Goal: Book appointment/travel/reservation

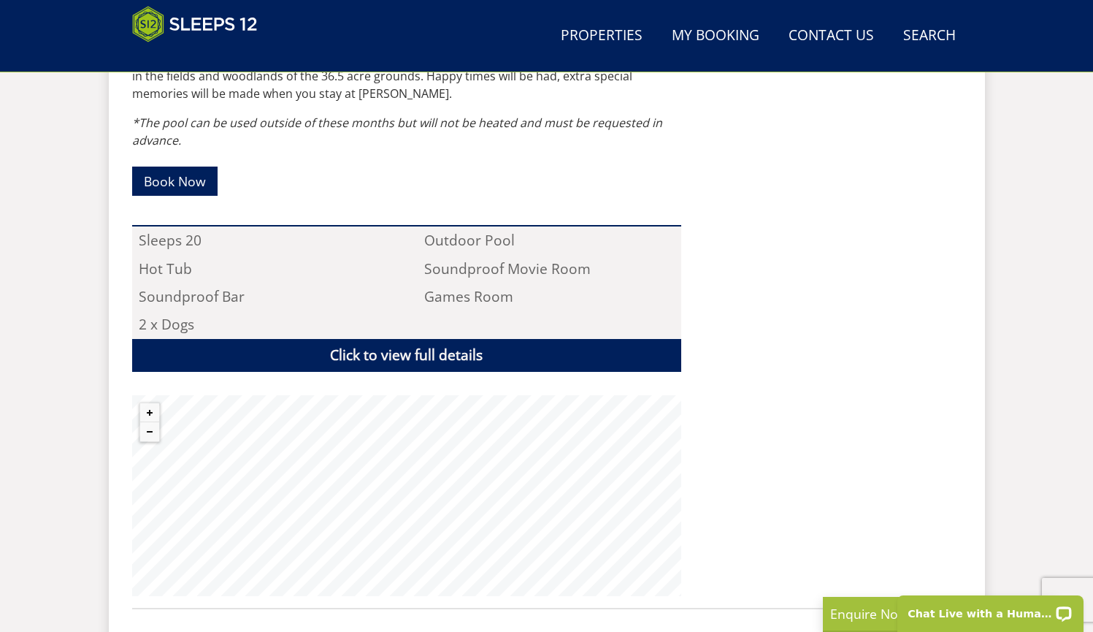
scroll to position [508, 0]
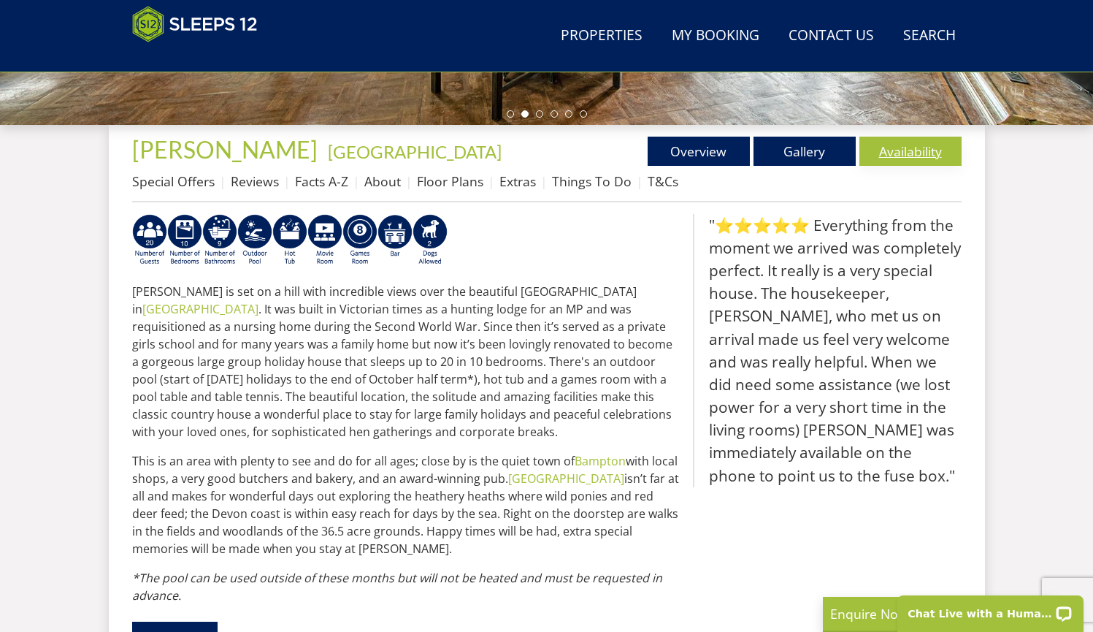
click at [911, 145] on link "Availability" at bounding box center [911, 151] width 102 height 29
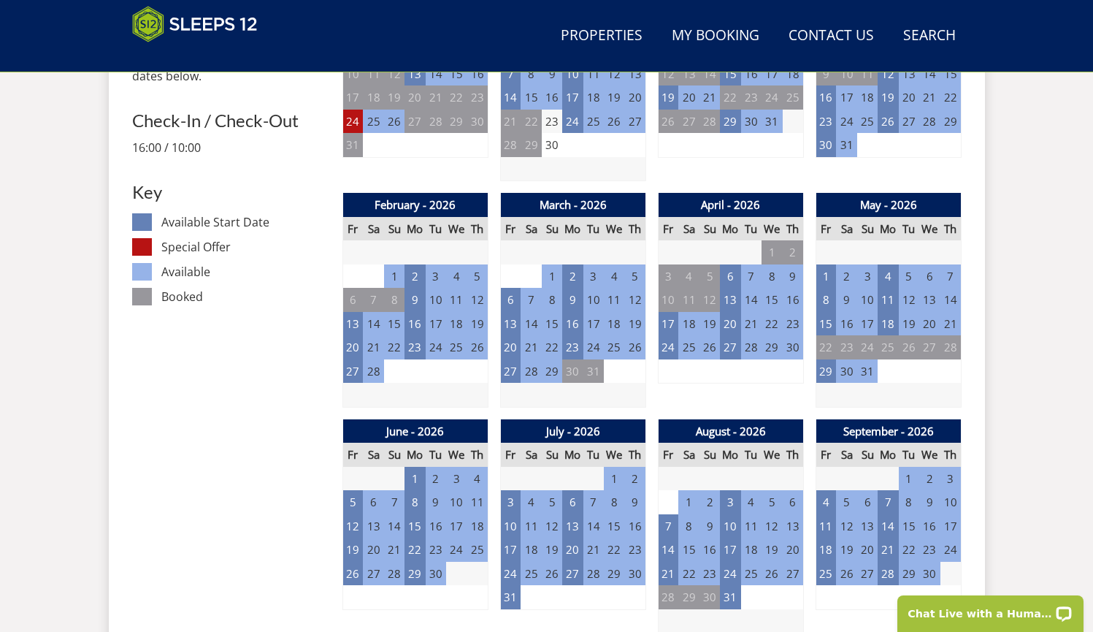
scroll to position [758, 0]
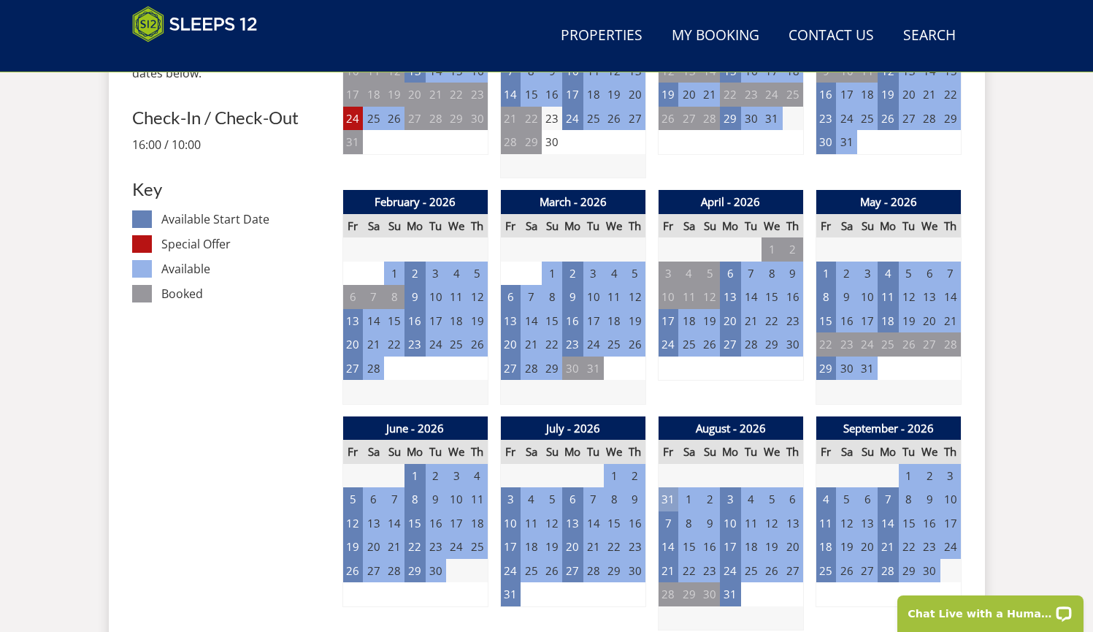
click at [674, 491] on td "31" at bounding box center [668, 499] width 20 height 24
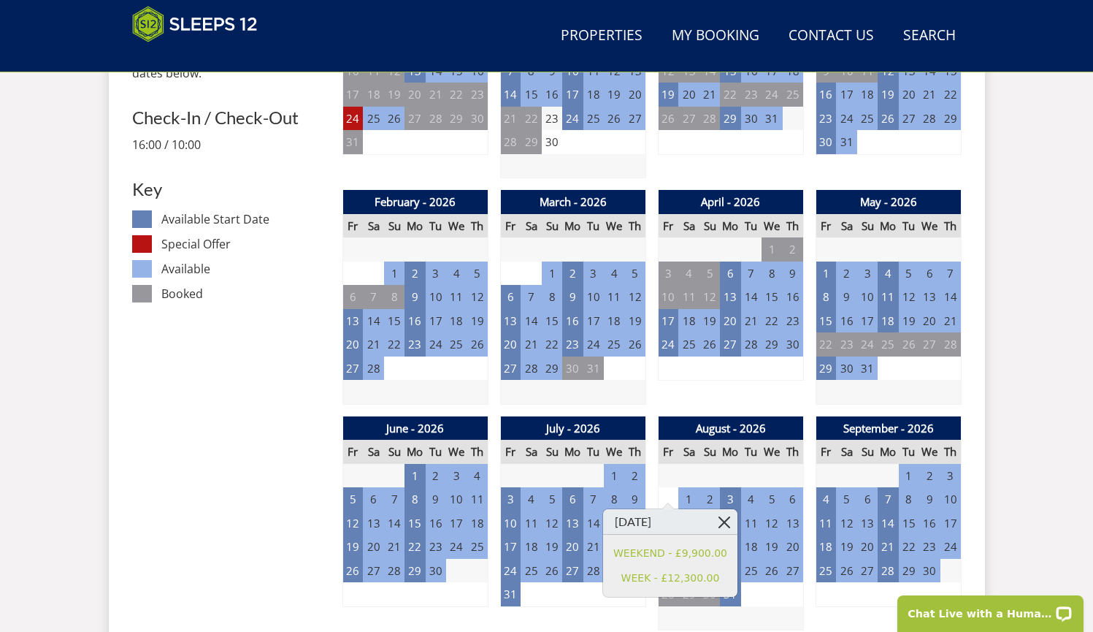
click at [721, 520] on link at bounding box center [725, 522] width 26 height 26
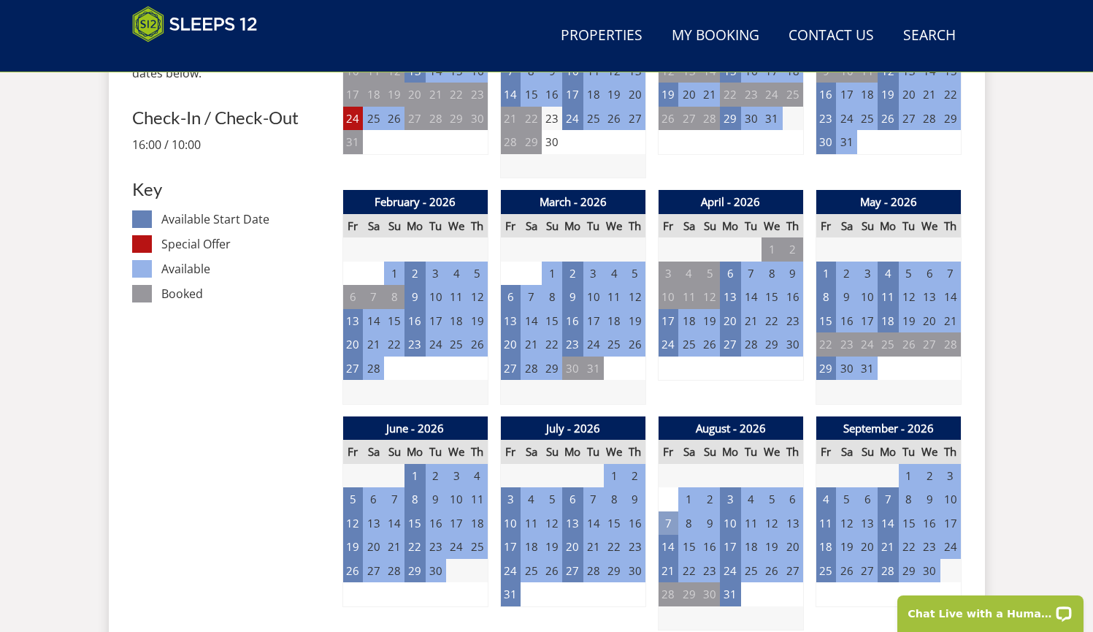
click at [662, 514] on td "7" at bounding box center [668, 523] width 20 height 24
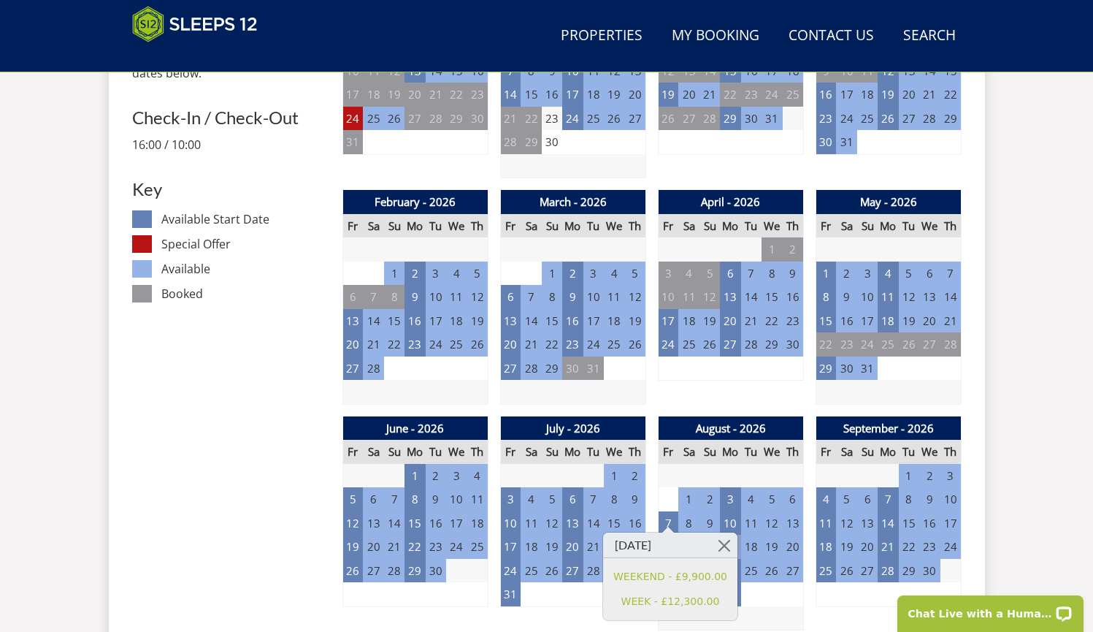
click at [724, 546] on link at bounding box center [725, 545] width 26 height 26
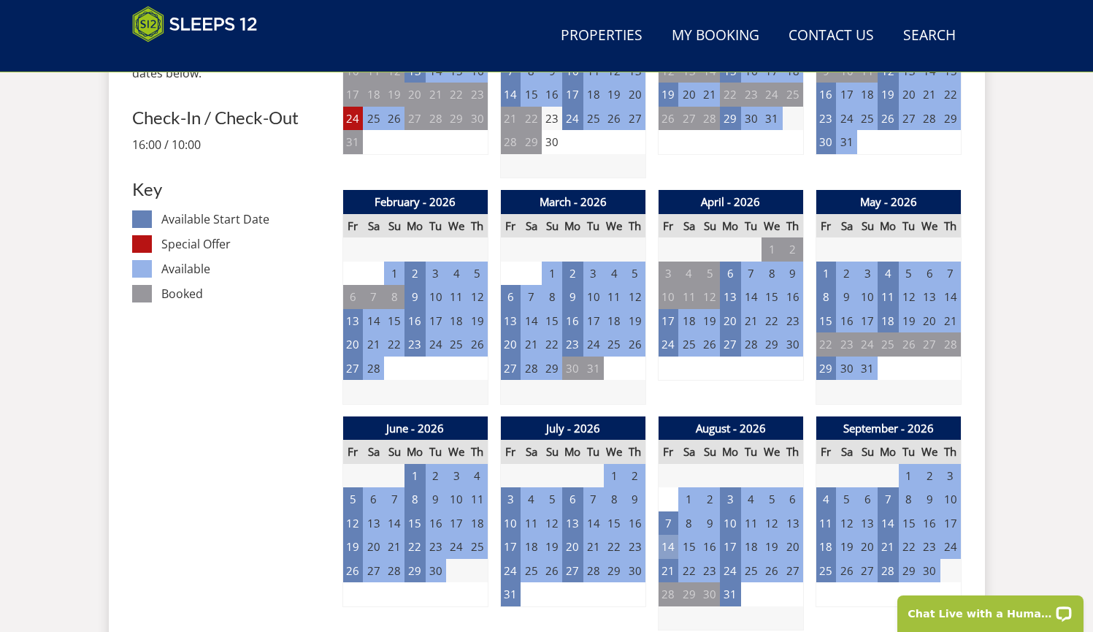
click at [662, 535] on td "14" at bounding box center [668, 547] width 20 height 24
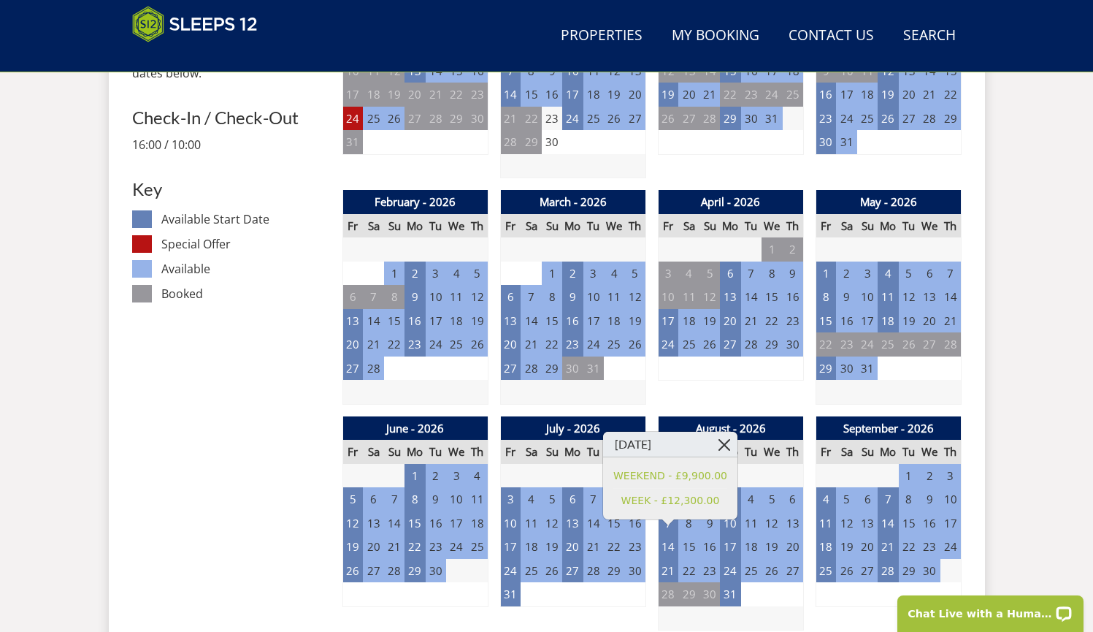
click at [723, 437] on link at bounding box center [725, 445] width 26 height 26
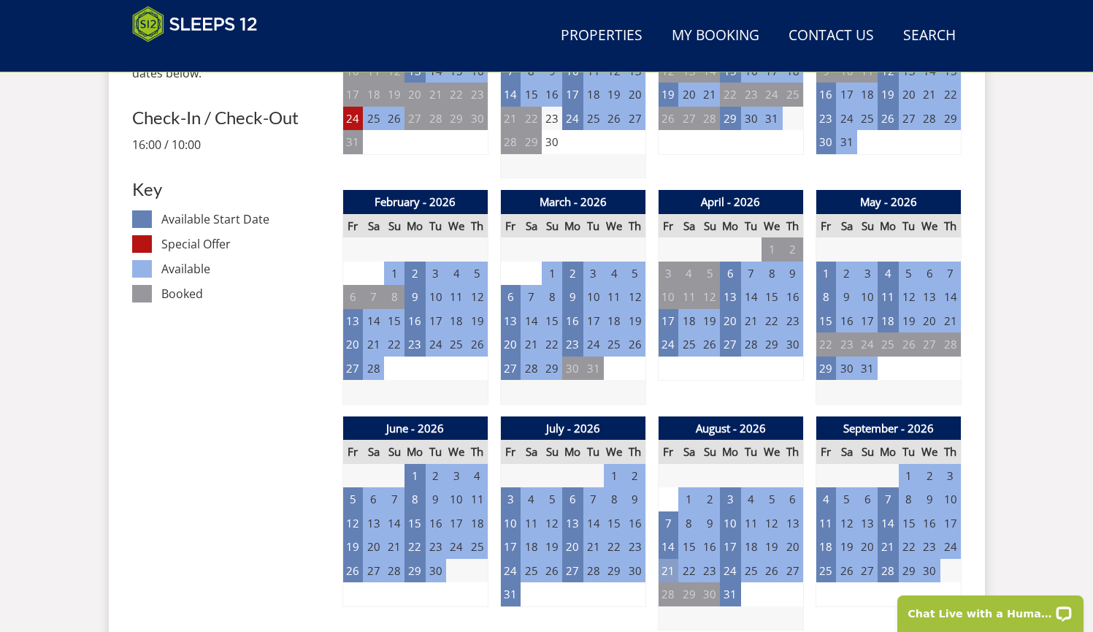
click at [668, 567] on td "21" at bounding box center [668, 571] width 20 height 24
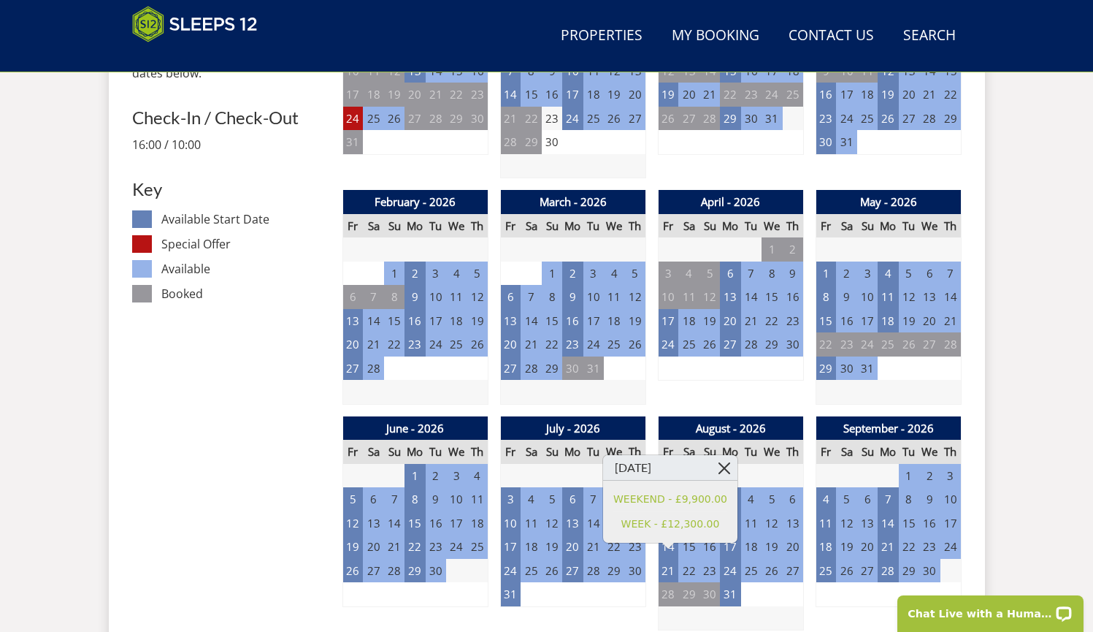
click at [726, 467] on link at bounding box center [725, 468] width 26 height 26
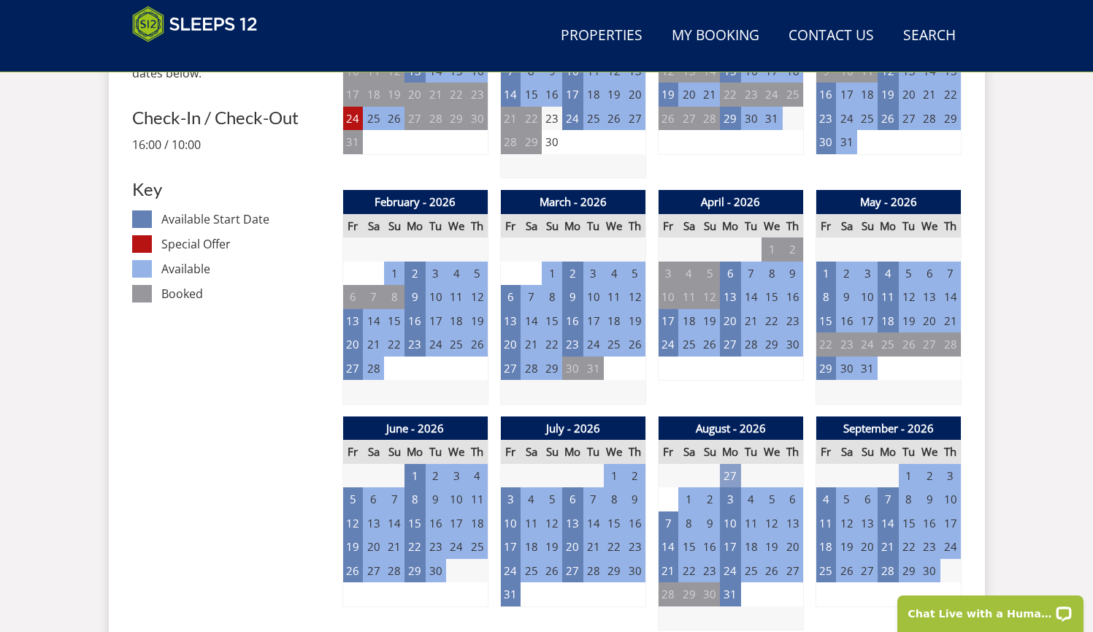
click at [725, 467] on td "27" at bounding box center [730, 476] width 20 height 24
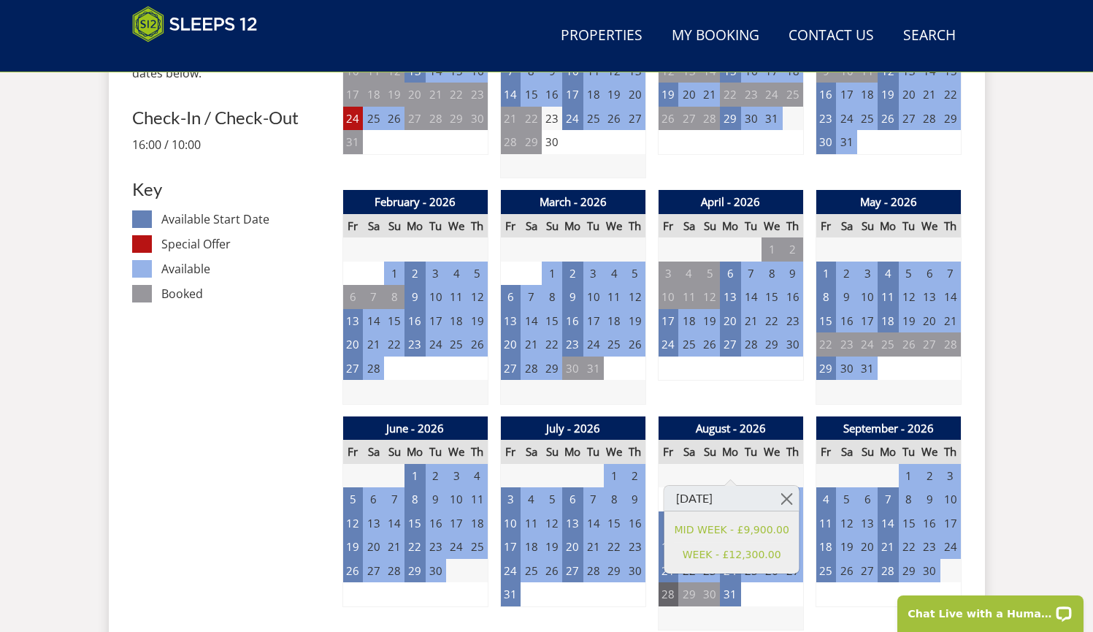
click at [675, 586] on td "28" at bounding box center [668, 594] width 20 height 24
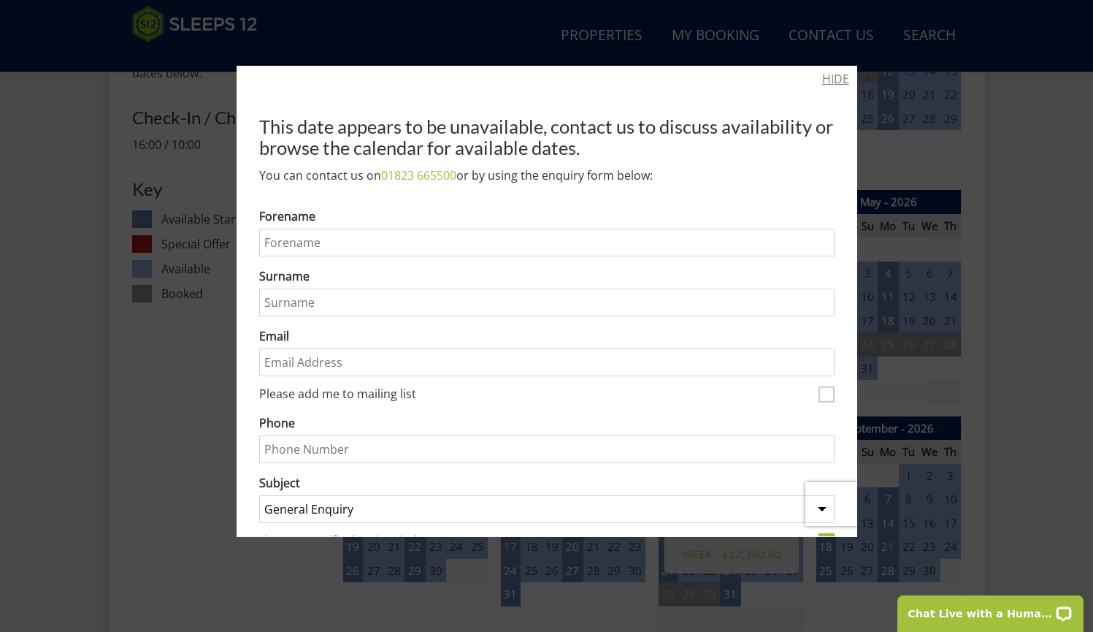
click at [826, 73] on link "HIDE" at bounding box center [835, 79] width 27 height 18
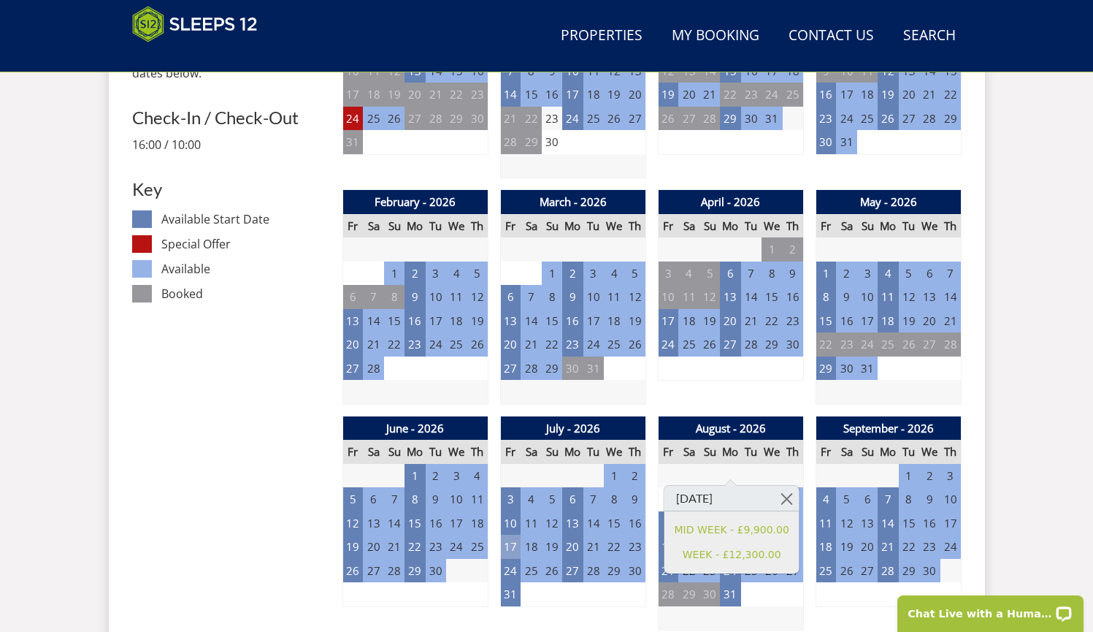
click at [515, 537] on td "17" at bounding box center [510, 547] width 20 height 24
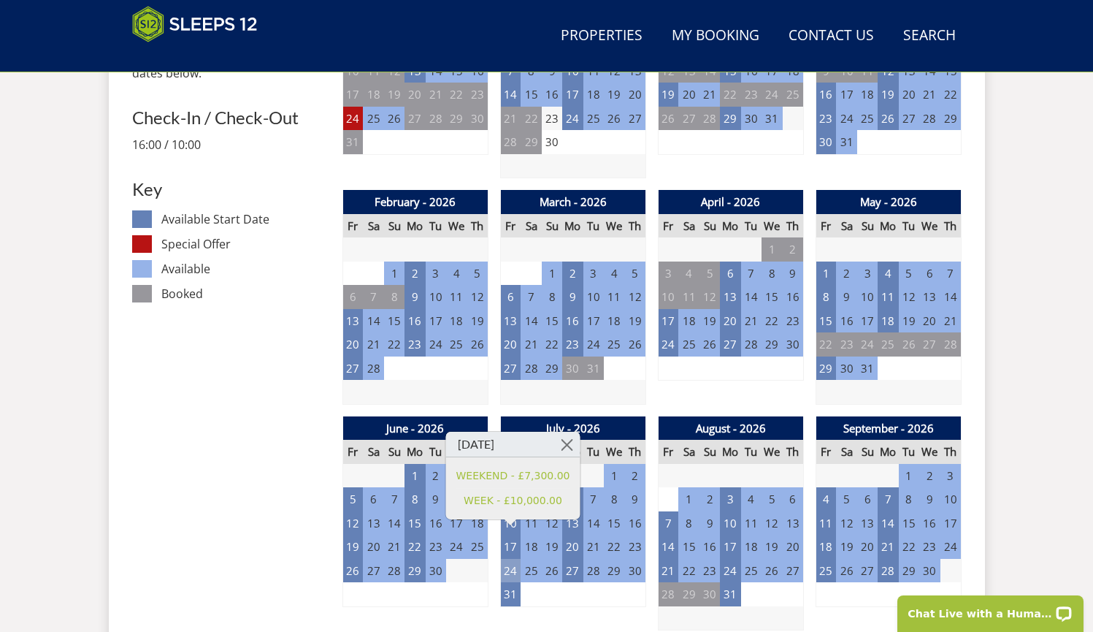
click at [513, 559] on td "24" at bounding box center [510, 571] width 20 height 24
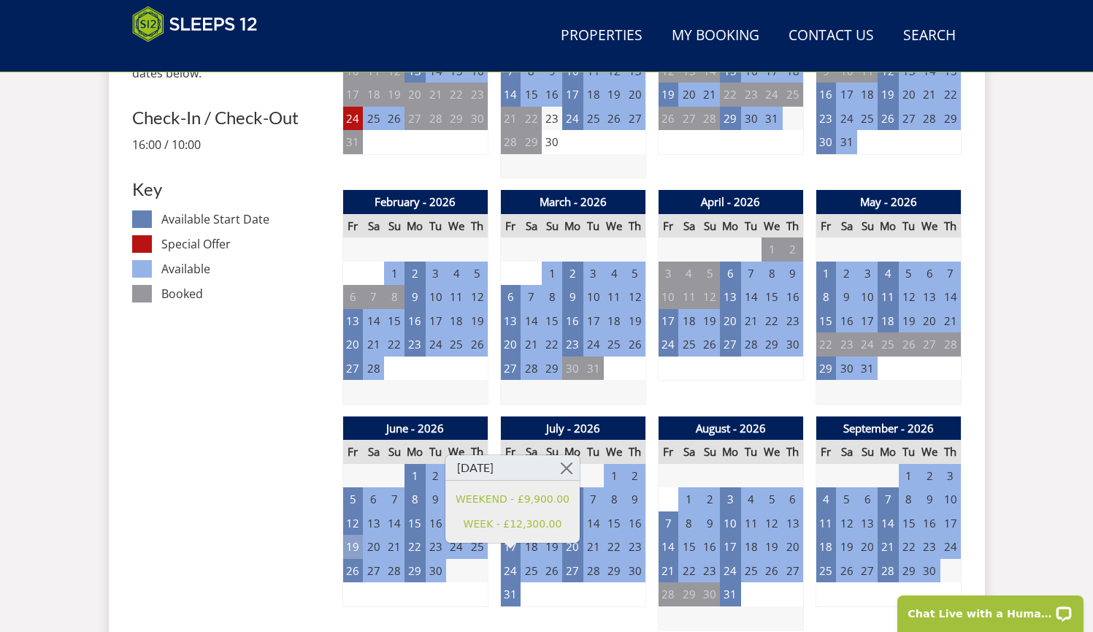
click at [353, 543] on td "19" at bounding box center [353, 547] width 20 height 24
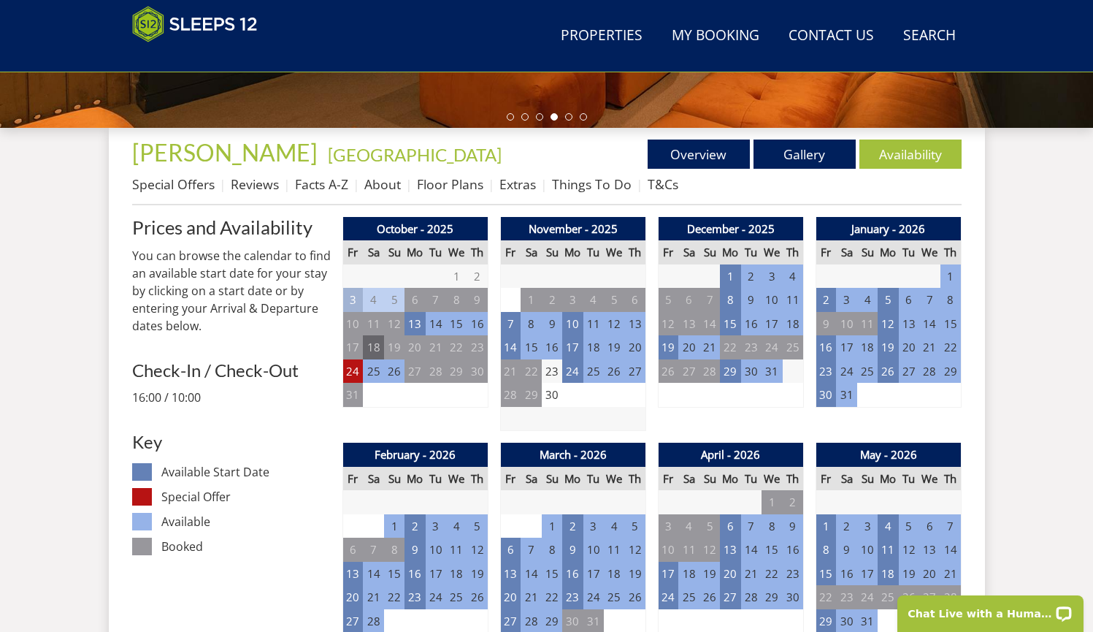
scroll to position [598, 0]
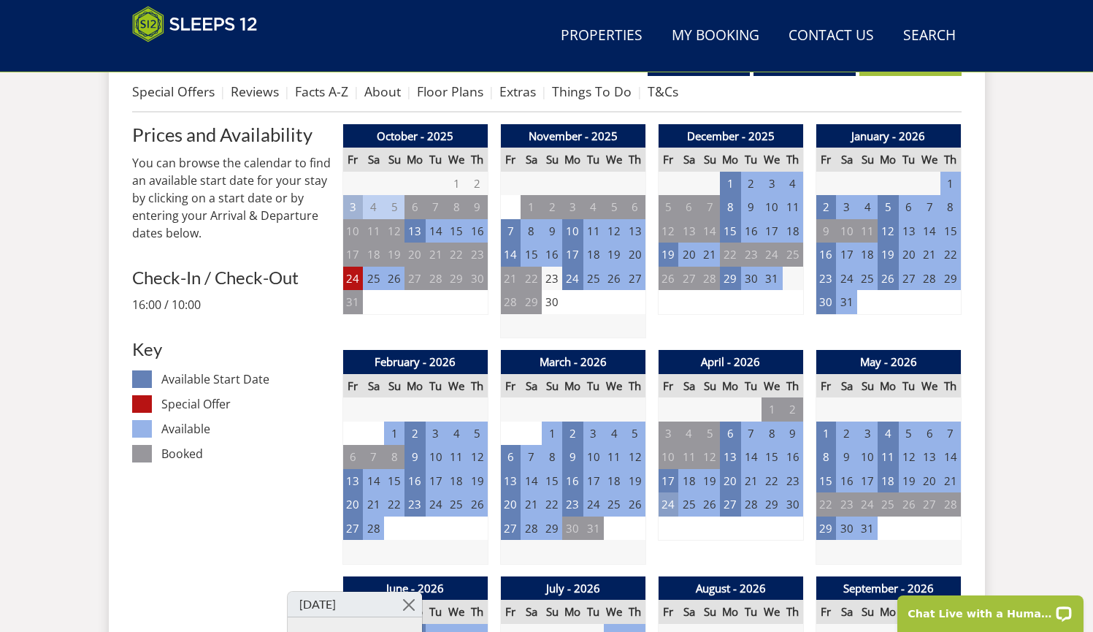
click at [668, 492] on td "24" at bounding box center [668, 504] width 20 height 24
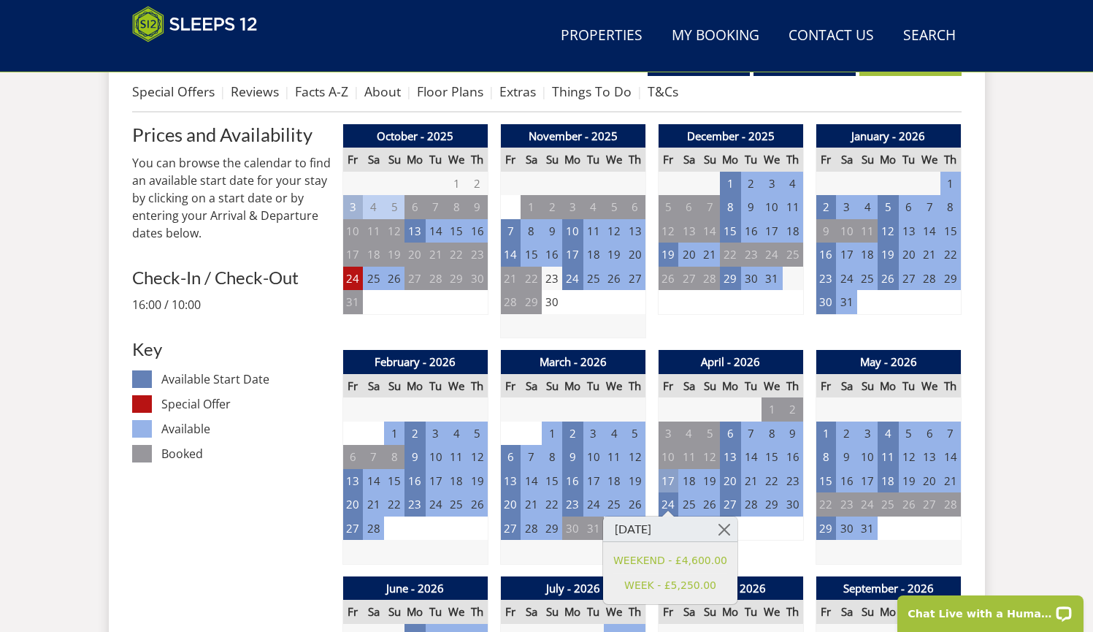
click at [670, 476] on td "17" at bounding box center [668, 481] width 20 height 24
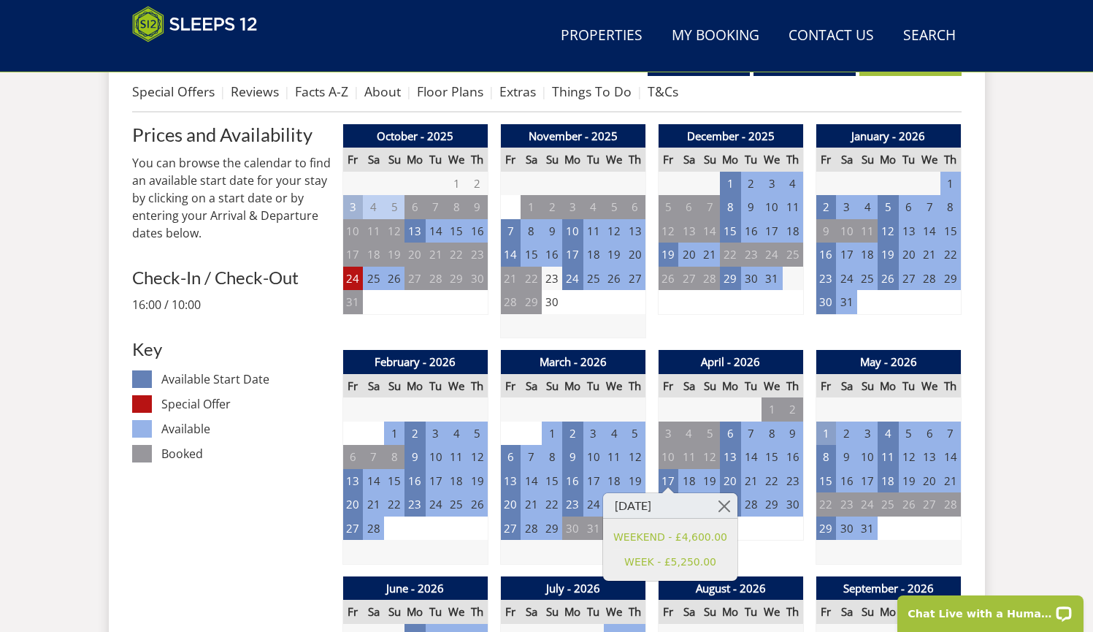
click at [819, 432] on td "1" at bounding box center [826, 433] width 20 height 24
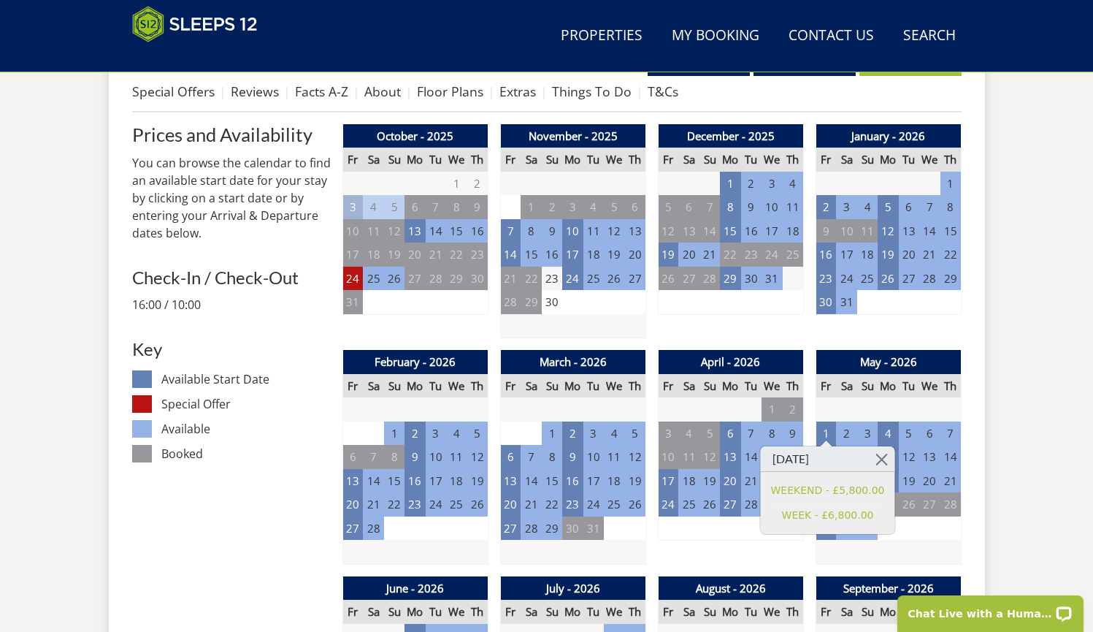
click at [870, 458] on link at bounding box center [882, 459] width 26 height 26
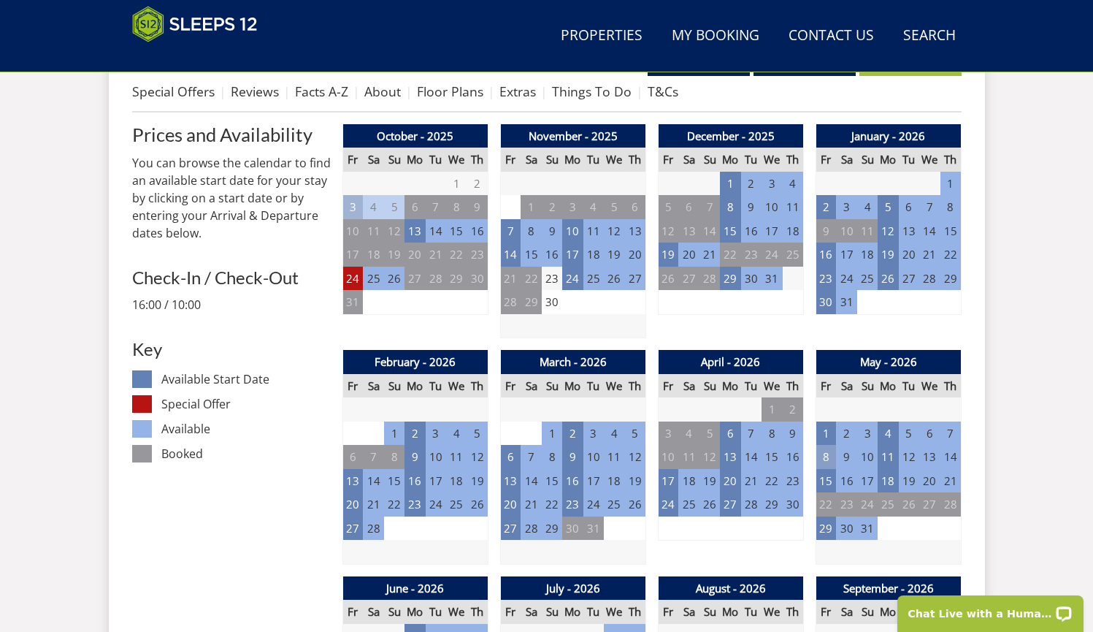
click at [833, 456] on td "8" at bounding box center [826, 457] width 20 height 24
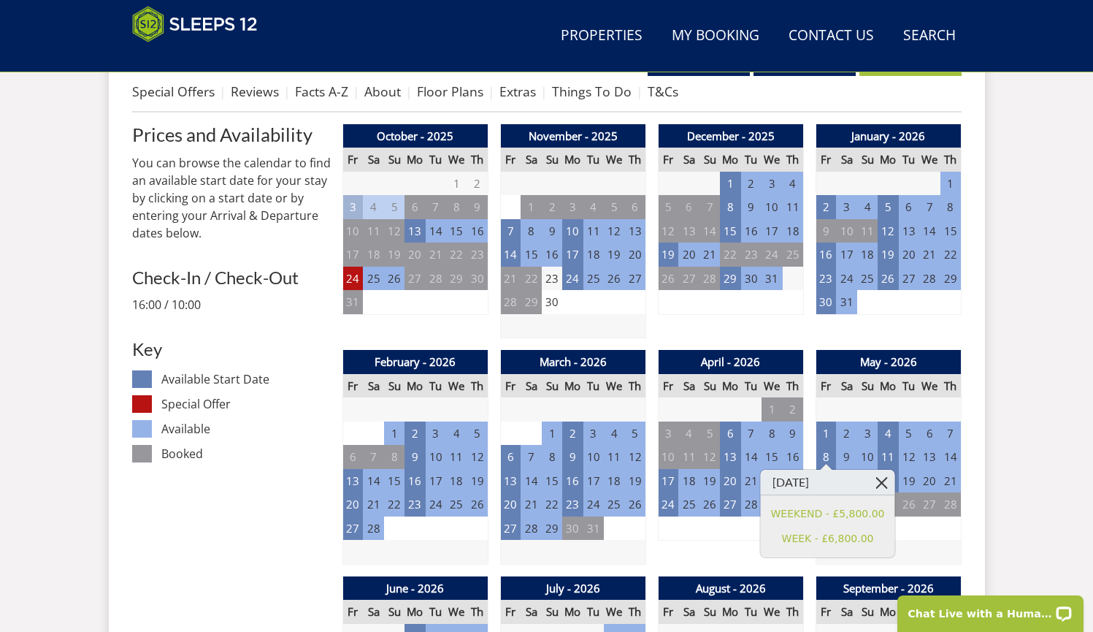
click at [879, 480] on link at bounding box center [882, 483] width 26 height 26
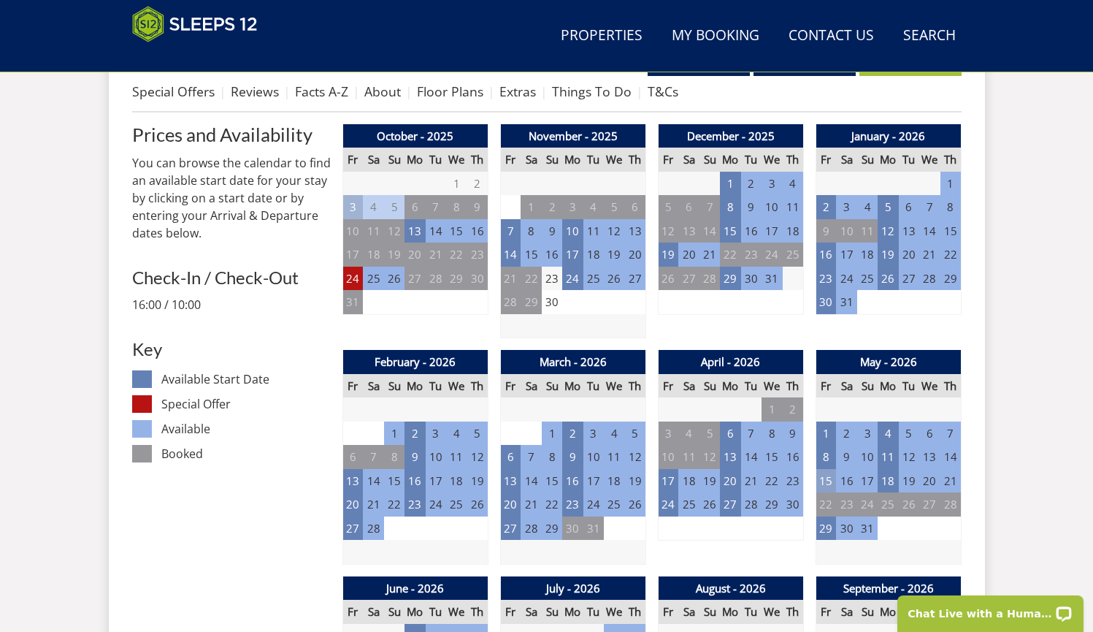
click at [821, 470] on td "15" at bounding box center [826, 481] width 20 height 24
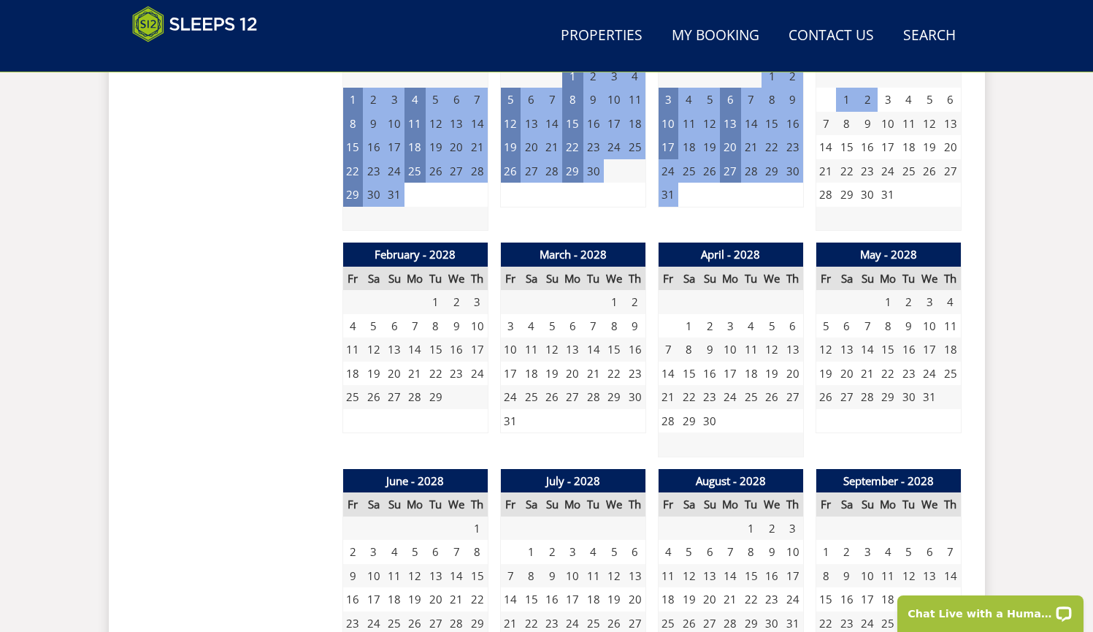
scroll to position [2059, 0]
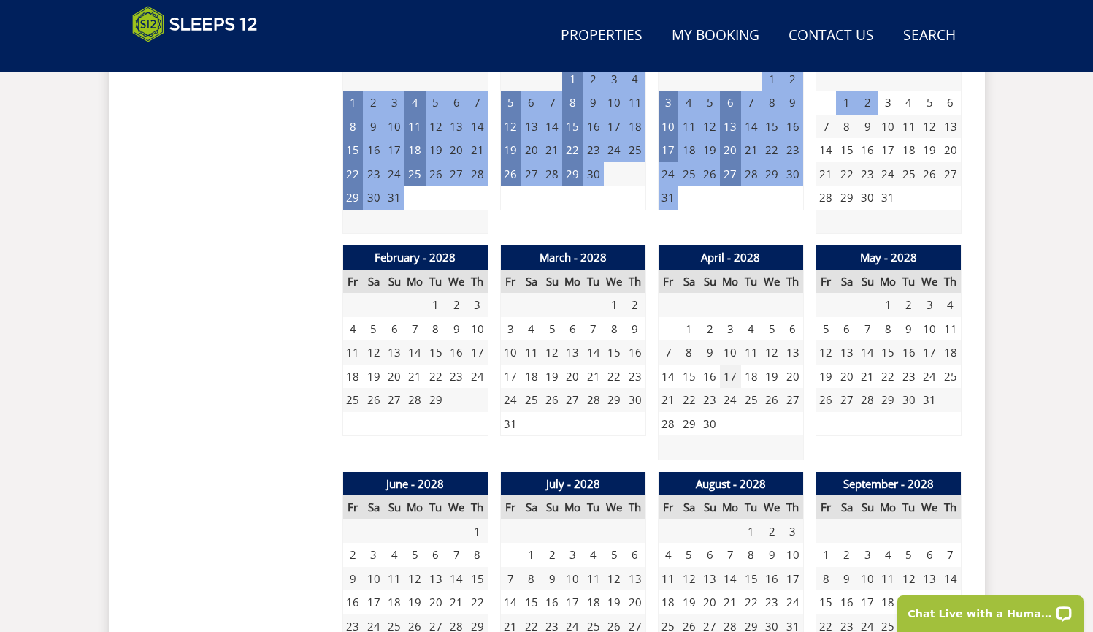
click at [724, 364] on td "17" at bounding box center [730, 376] width 20 height 24
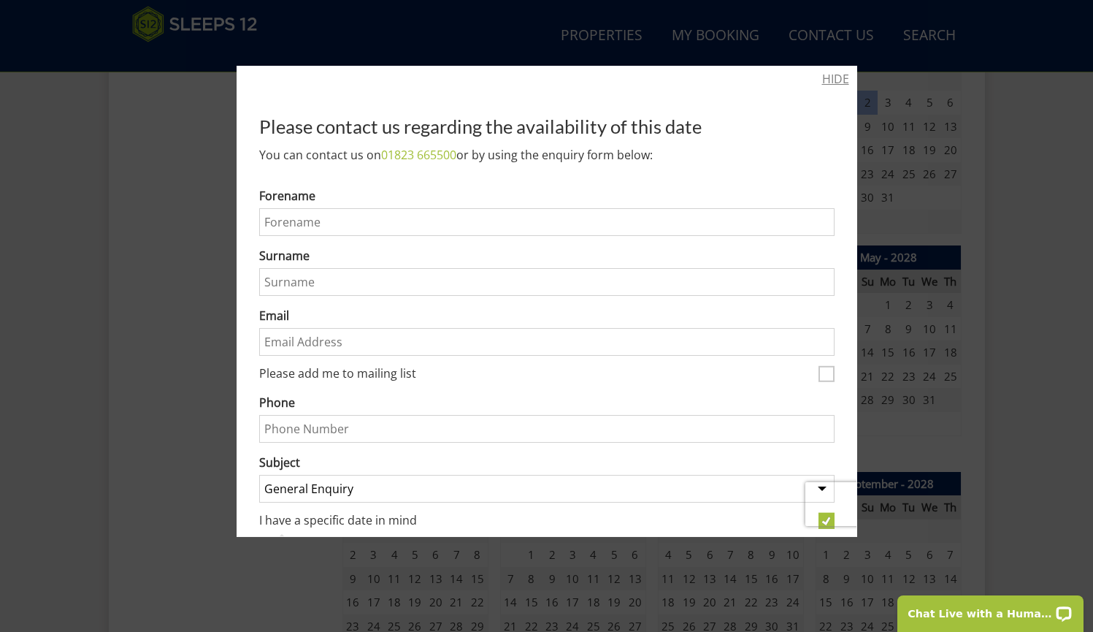
click at [825, 75] on link "HIDE" at bounding box center [835, 79] width 27 height 18
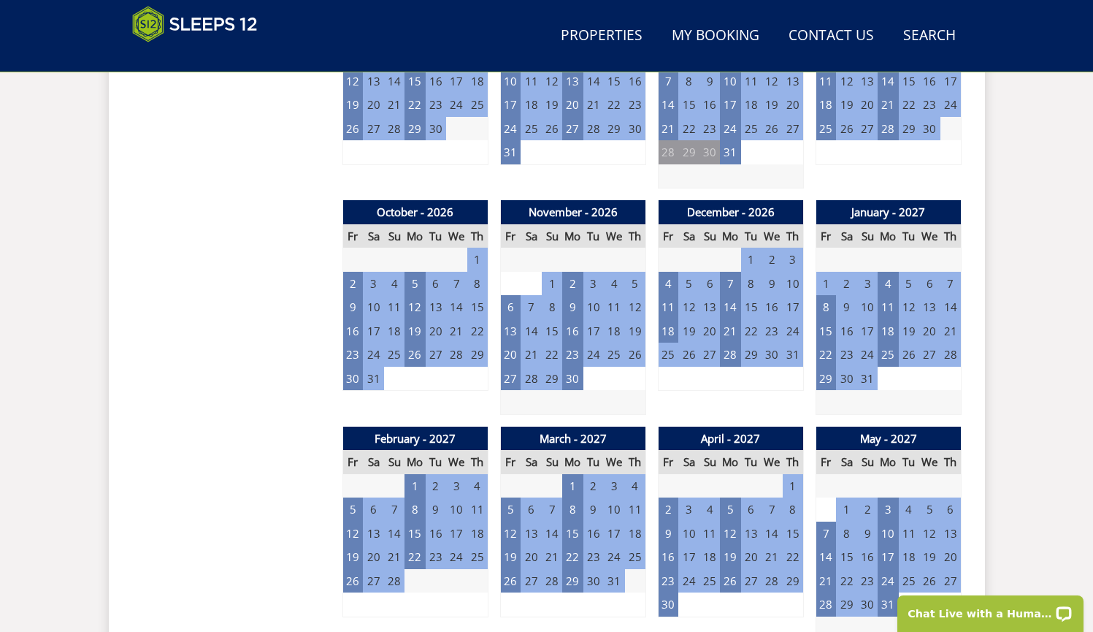
scroll to position [1072, 0]
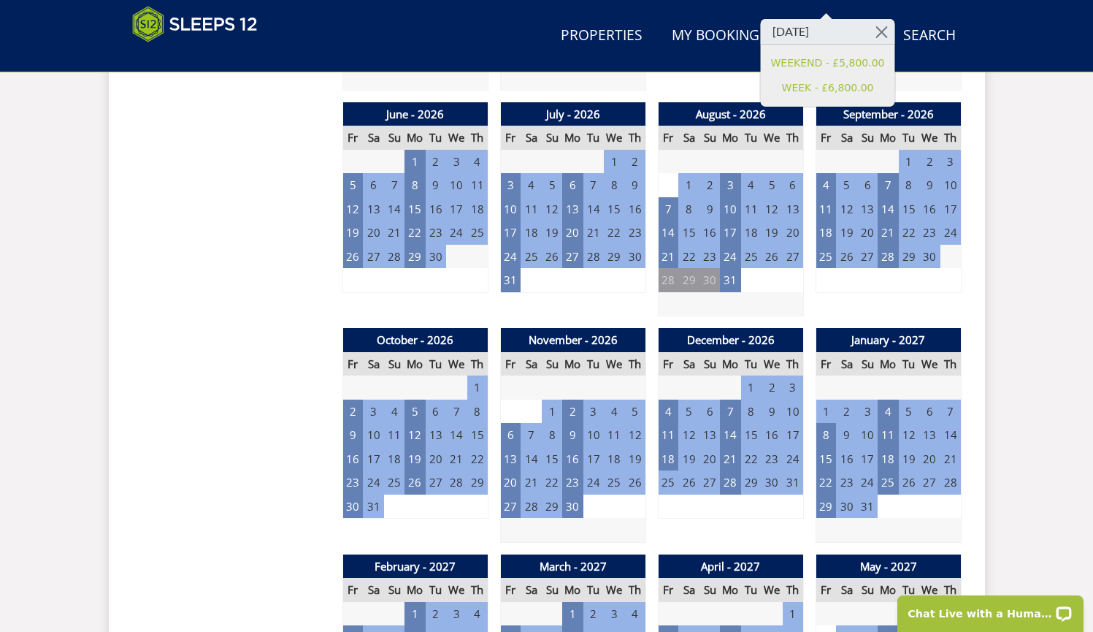
click at [760, 275] on td "1" at bounding box center [751, 280] width 20 height 24
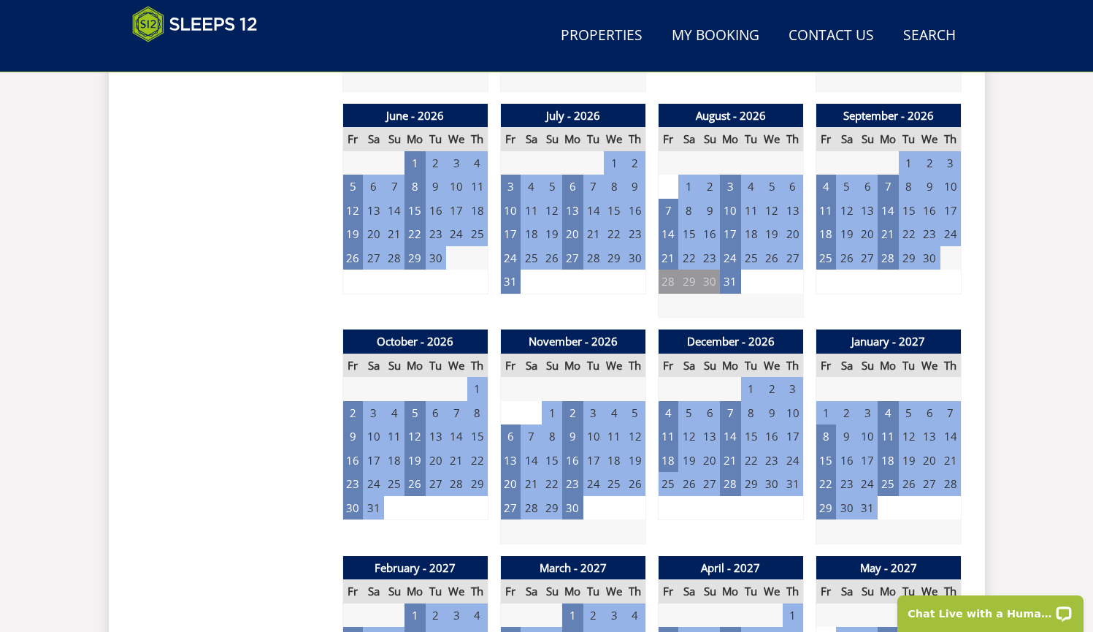
scroll to position [589, 0]
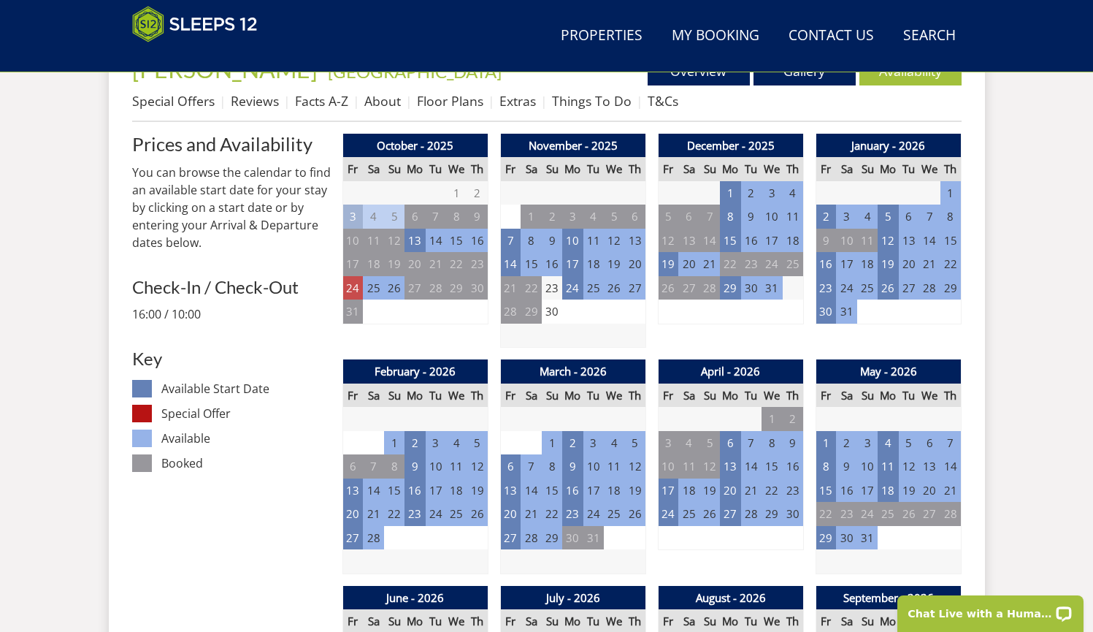
click at [351, 283] on td "24" at bounding box center [353, 288] width 20 height 24
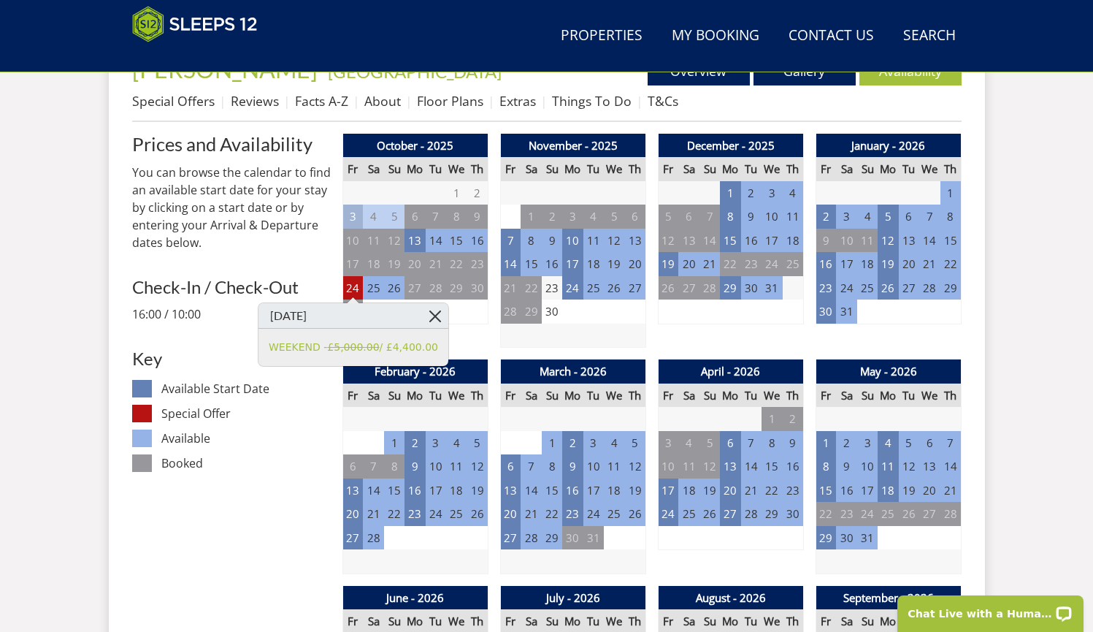
click at [438, 310] on link at bounding box center [436, 316] width 26 height 26
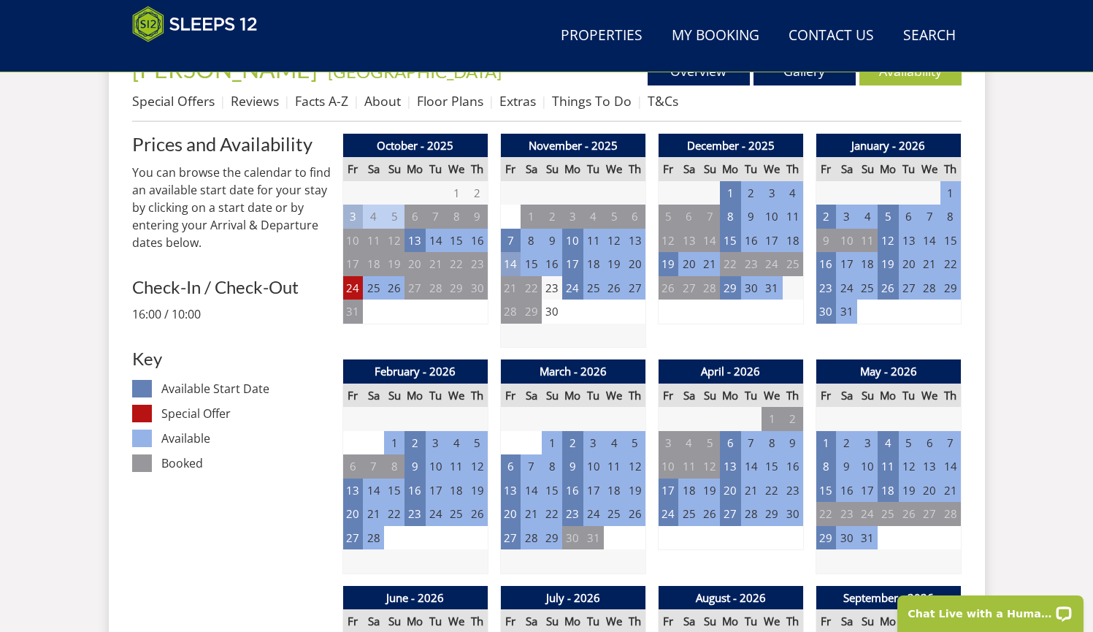
click at [513, 265] on td "14" at bounding box center [510, 264] width 20 height 24
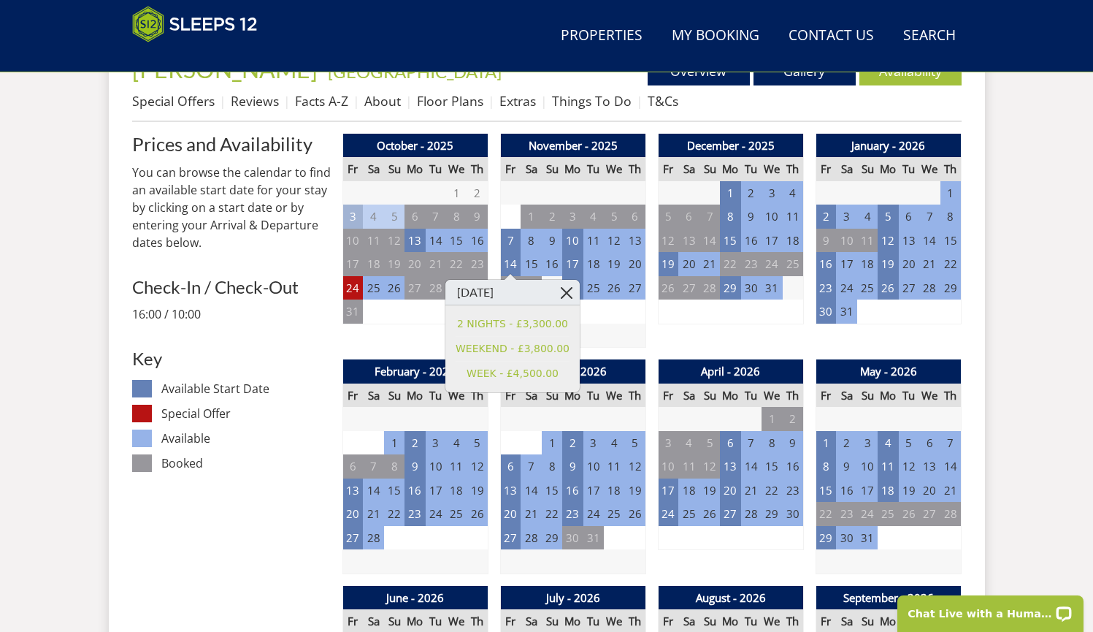
click at [563, 293] on link at bounding box center [567, 293] width 26 height 26
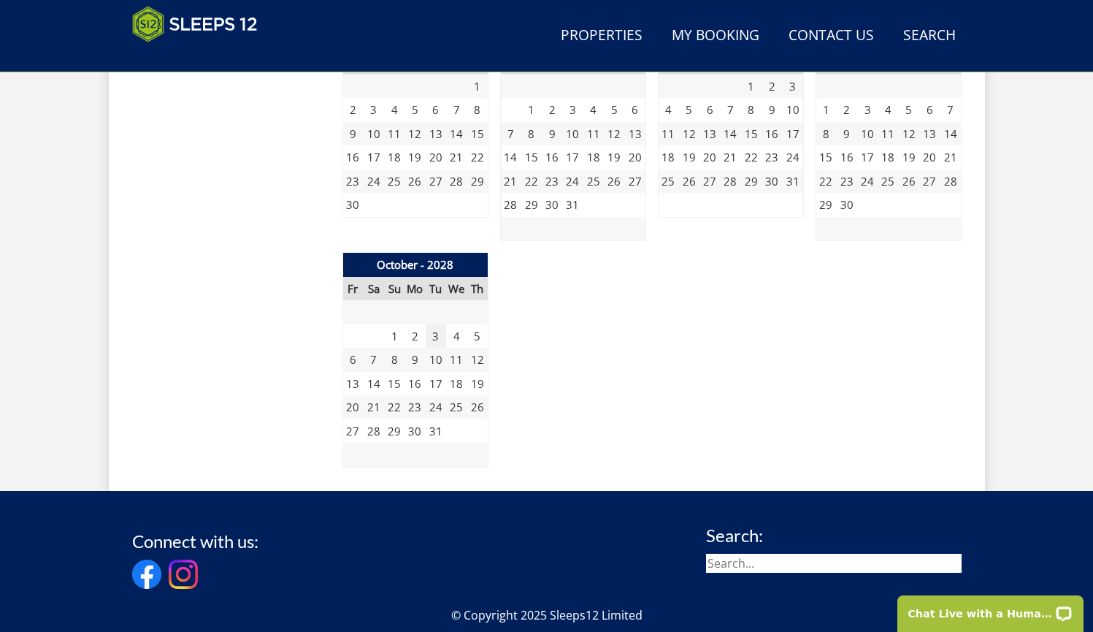
scroll to position [2659, 0]
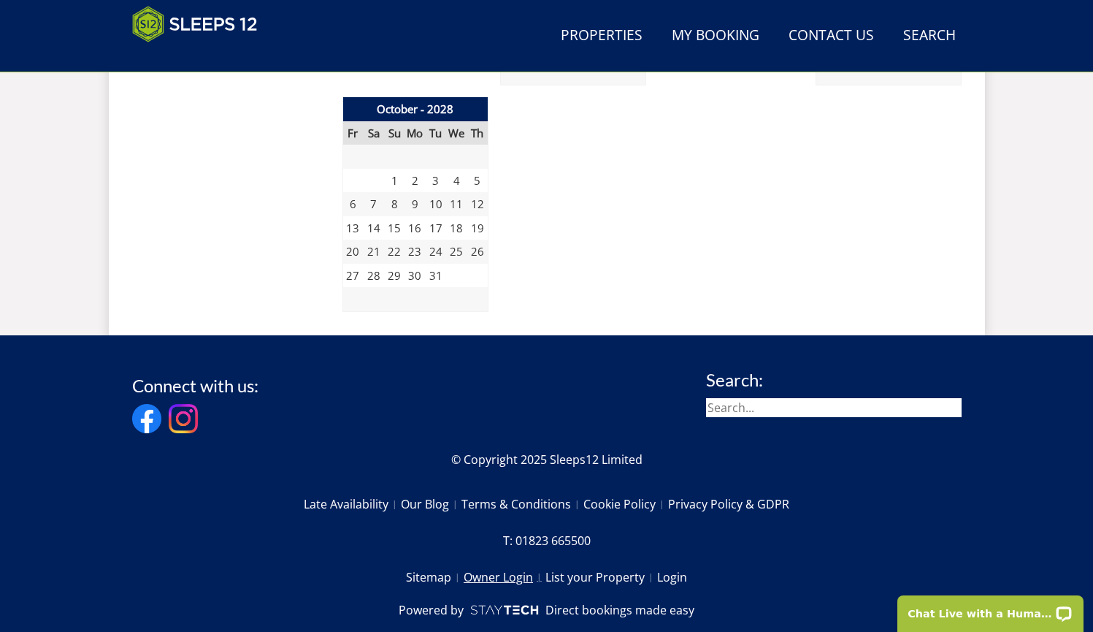
click at [515, 565] on link "Owner Login" at bounding box center [505, 577] width 82 height 25
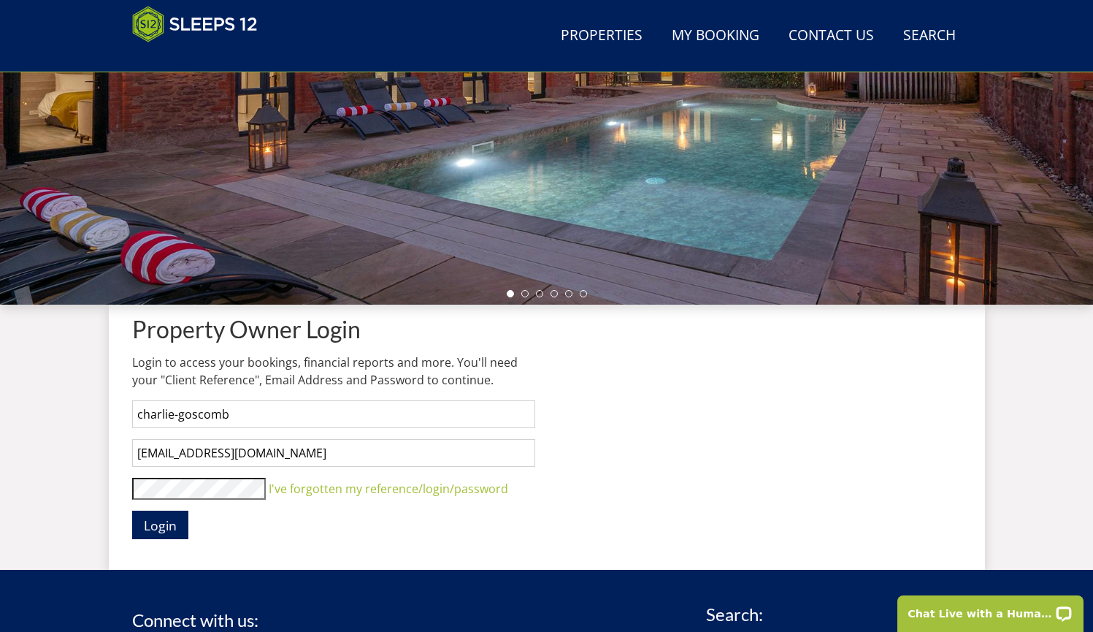
scroll to position [344, 0]
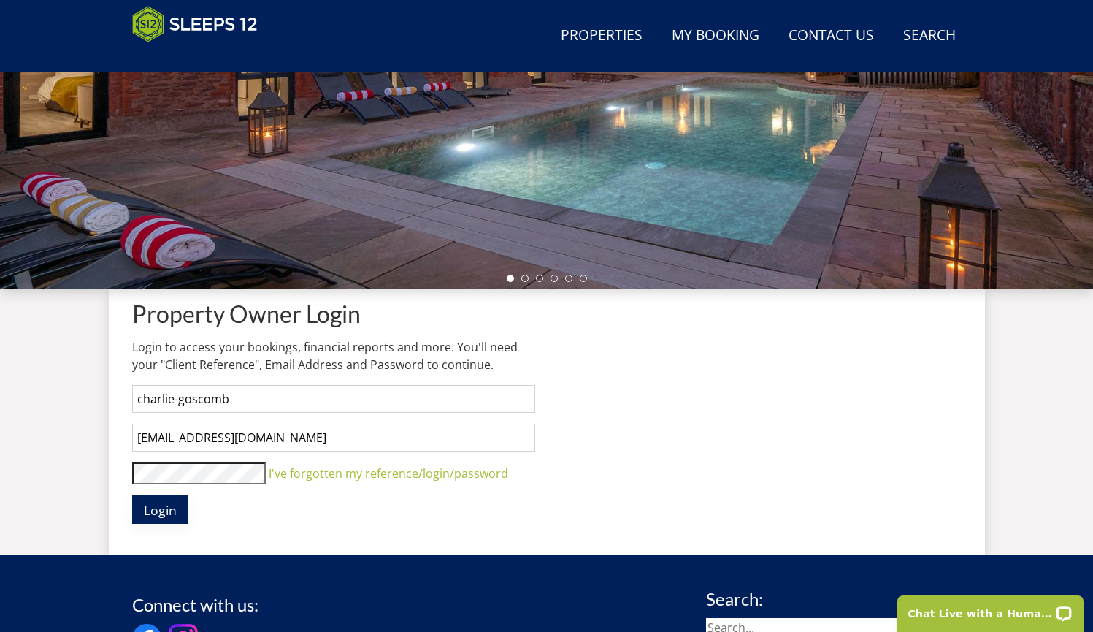
click at [161, 501] on span "Login" at bounding box center [160, 510] width 33 height 18
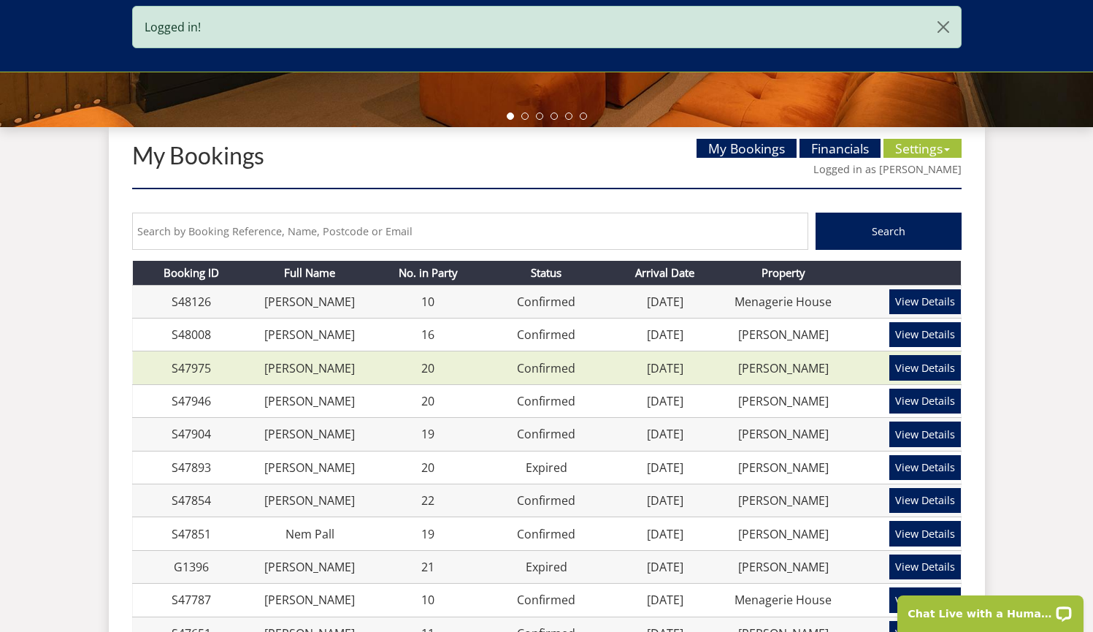
scroll to position [325, 0]
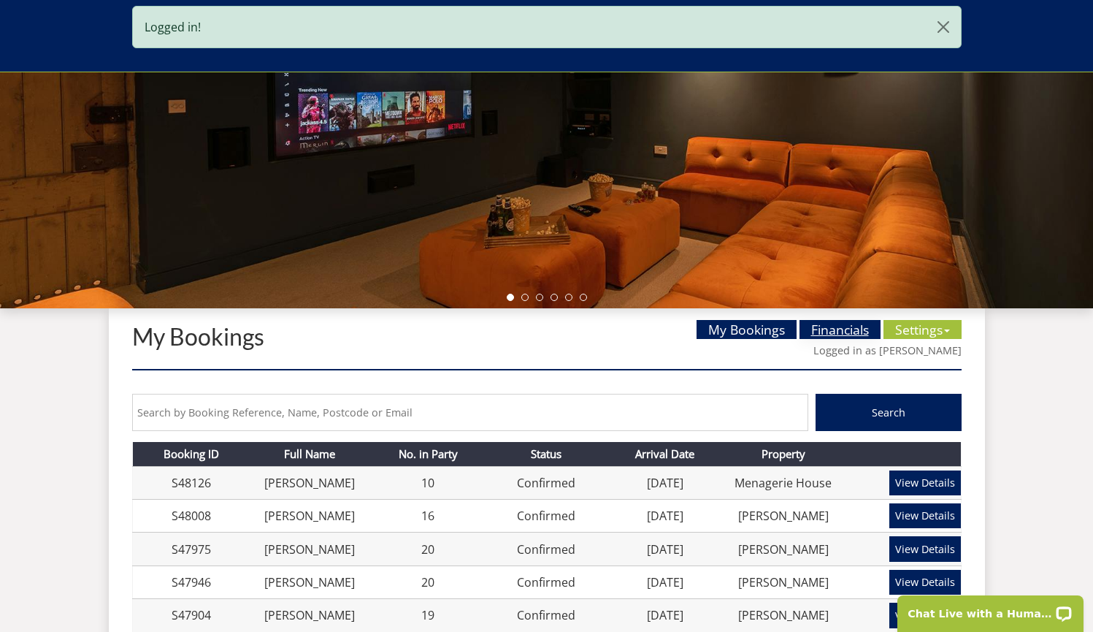
click at [826, 334] on link "Financials" at bounding box center [840, 329] width 81 height 19
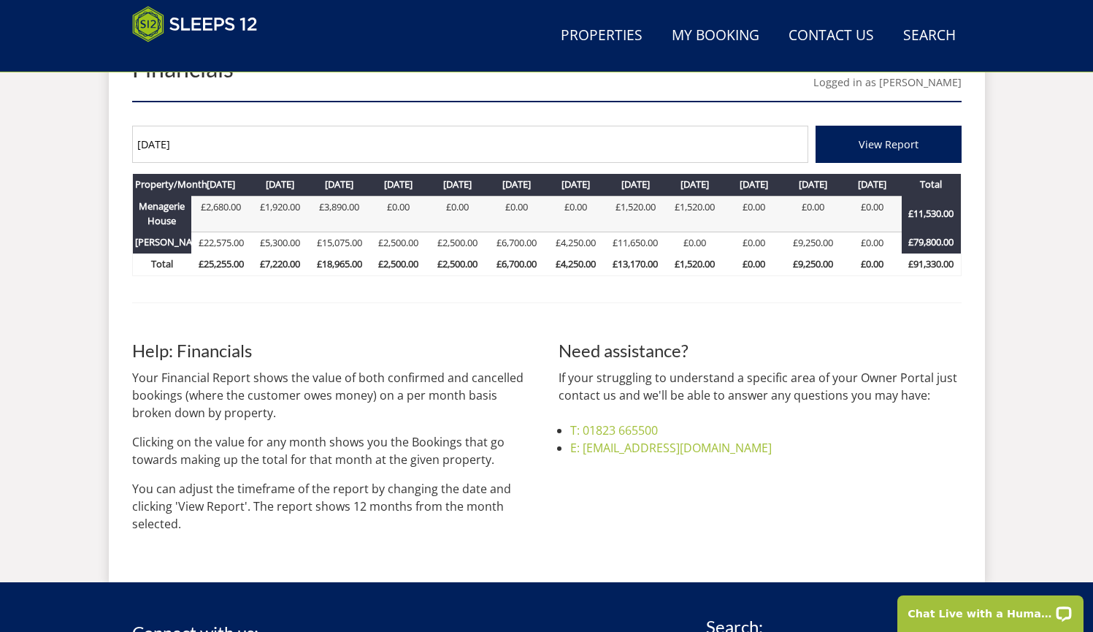
scroll to position [590, 0]
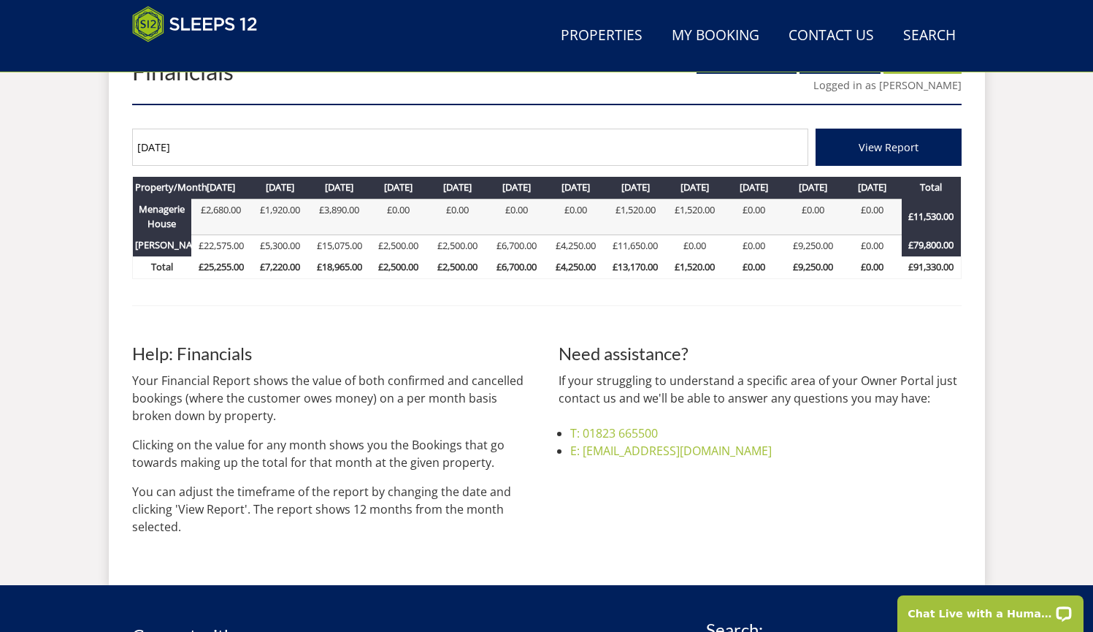
click at [700, 127] on div "[DATE] View Report Property/Month [GEOGRAPHIC_DATA] [DATE] £2,680.00 [DATE] £1,…" at bounding box center [547, 205] width 830 height 176
click at [689, 153] on input "[DATE]" at bounding box center [470, 147] width 676 height 37
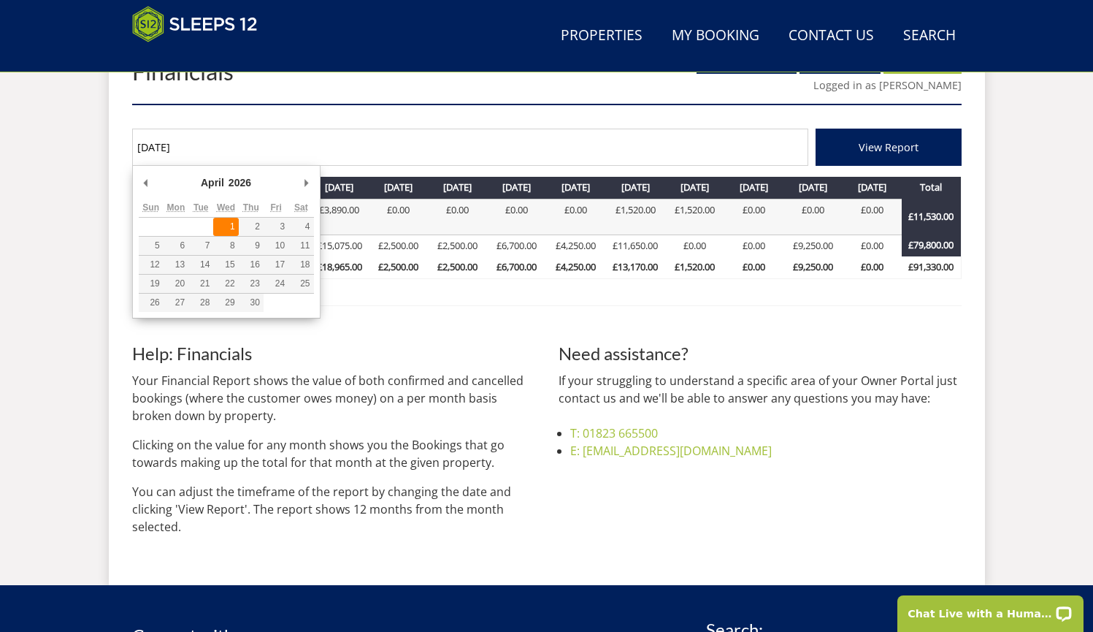
click at [221, 218] on td "1" at bounding box center [225, 227] width 25 height 19
type input "[DATE]"
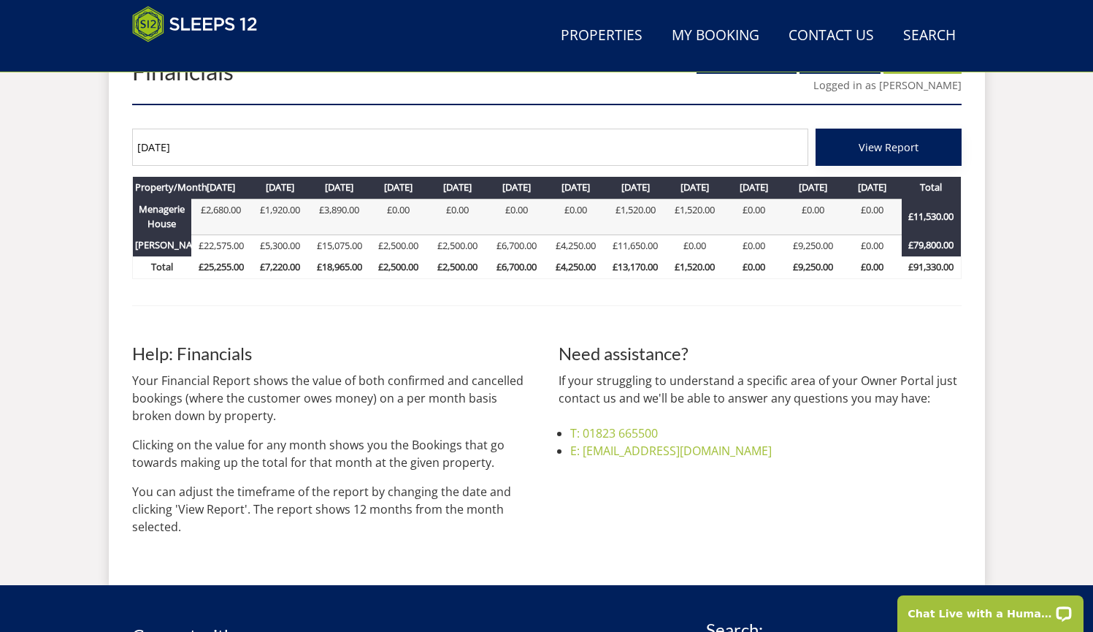
click at [860, 140] on span "View Report" at bounding box center [889, 147] width 60 height 14
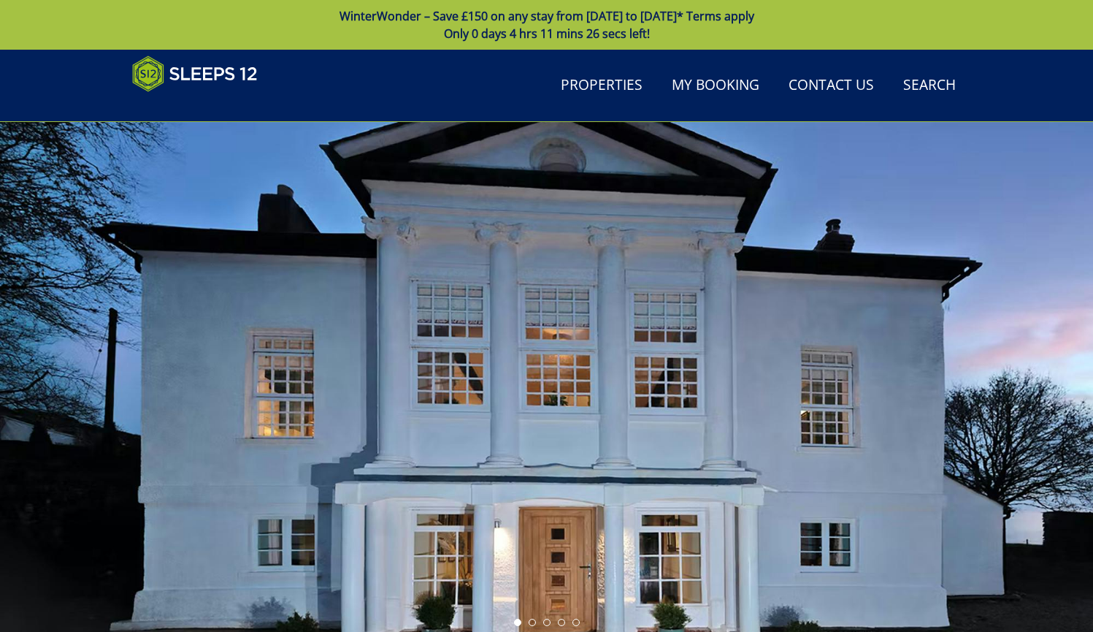
scroll to position [590, 0]
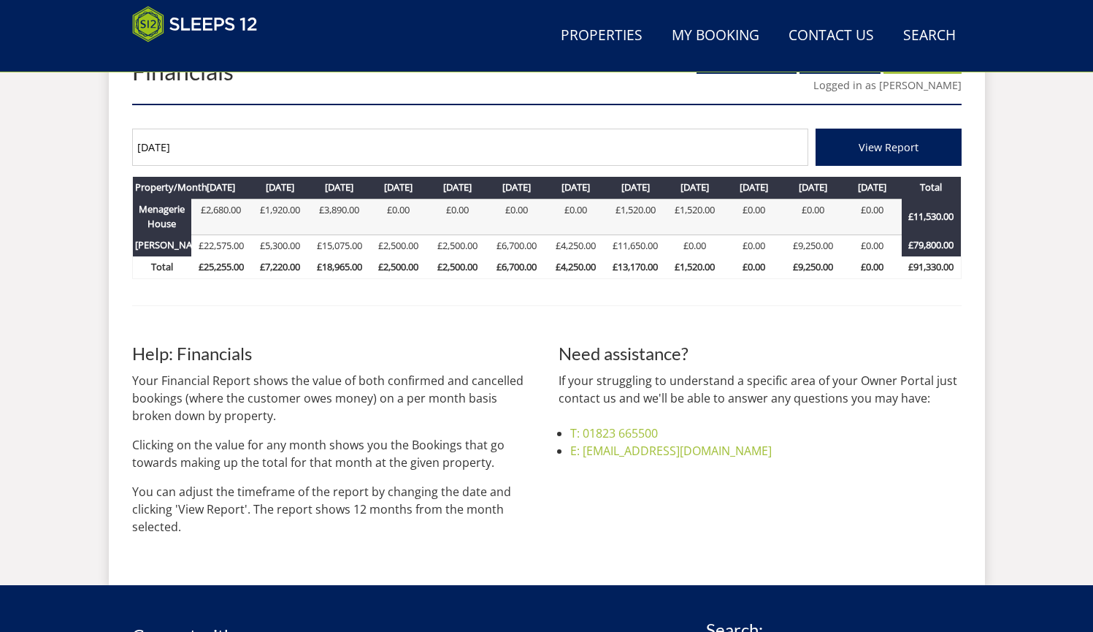
scroll to position [325, 0]
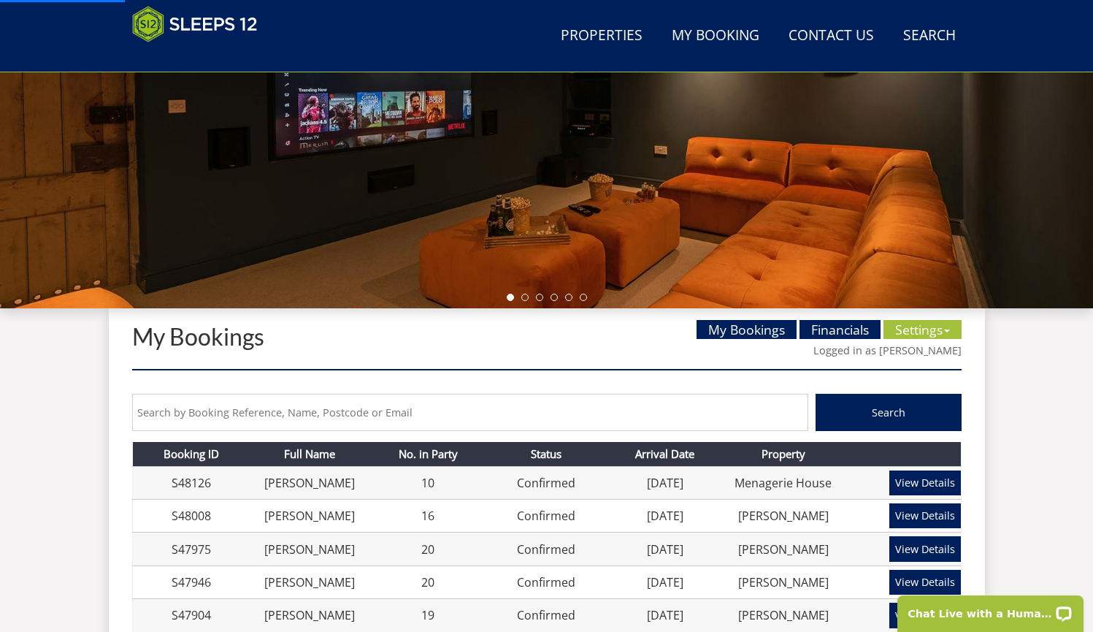
scroll to position [344, 0]
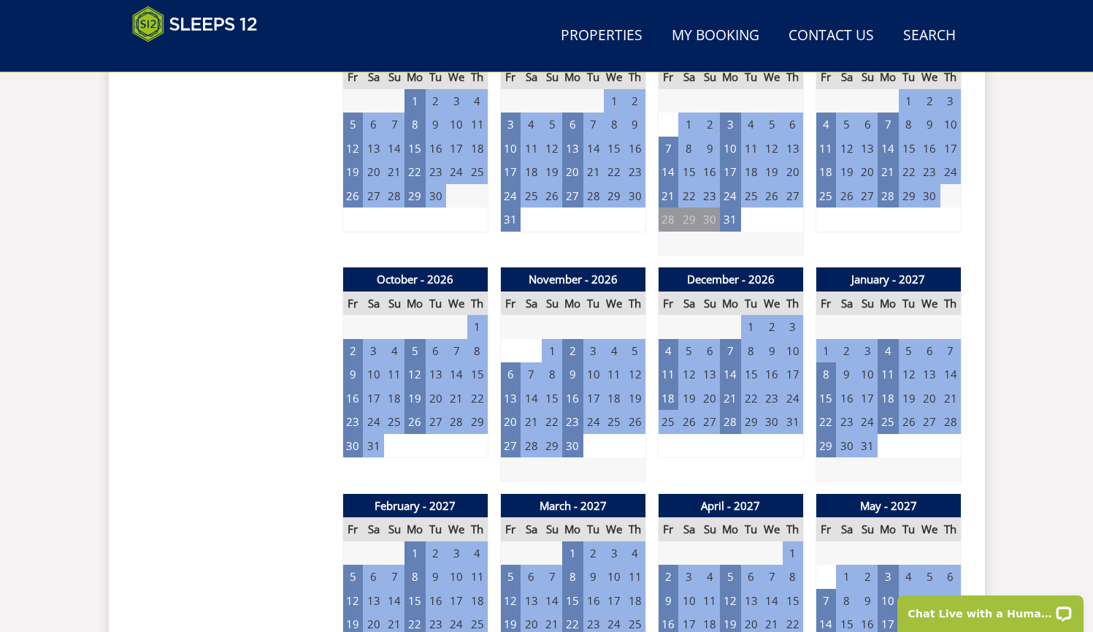
scroll to position [868, 0]
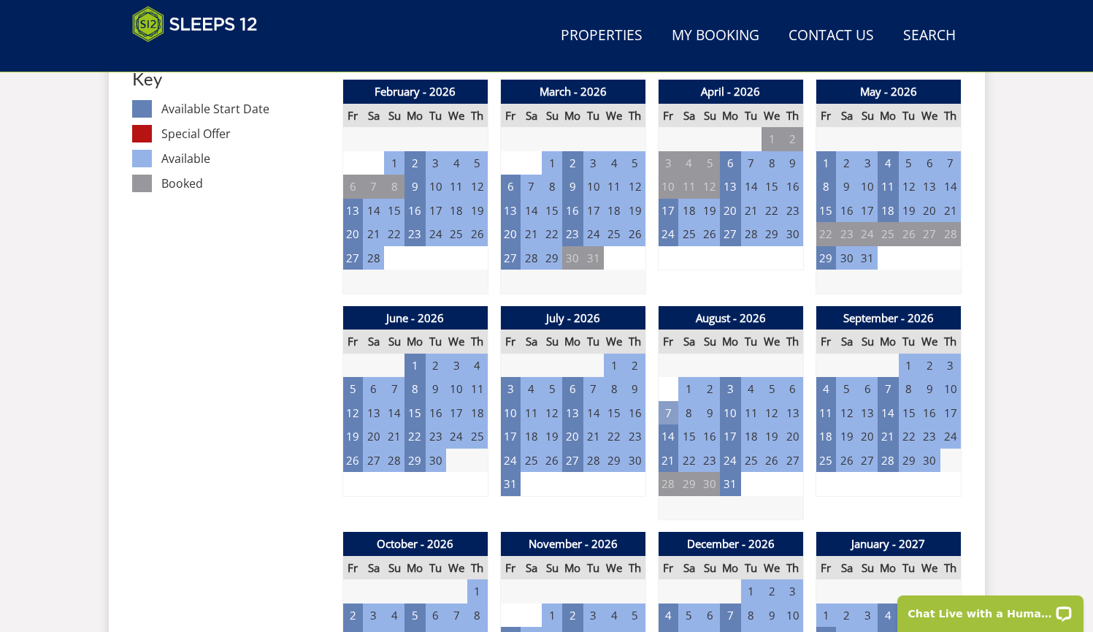
click at [676, 406] on td "7" at bounding box center [668, 413] width 20 height 24
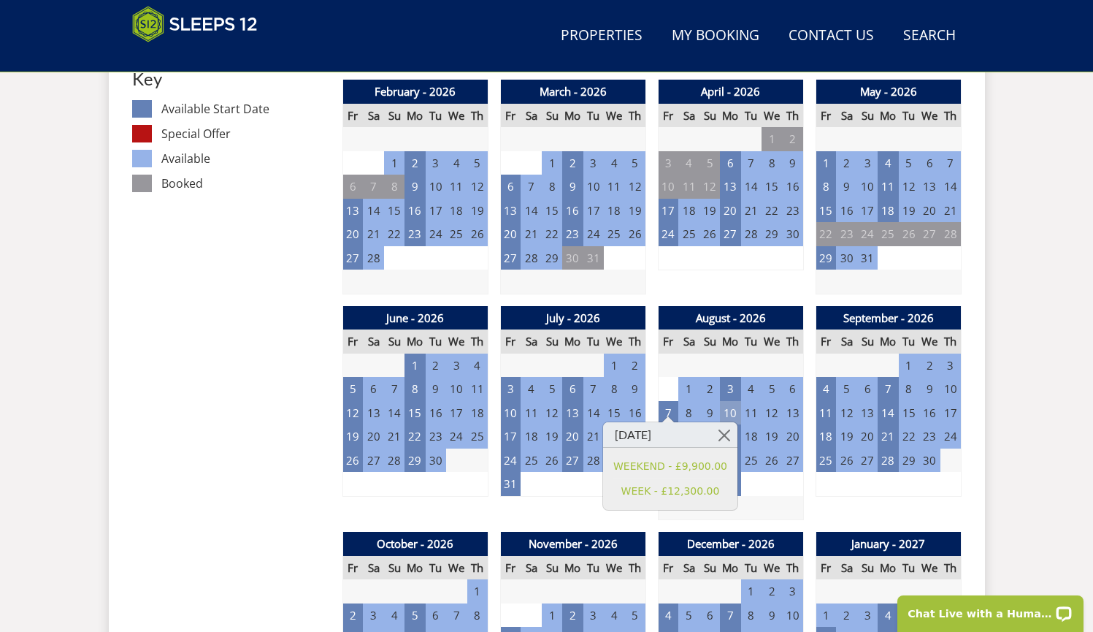
click at [726, 413] on td "10" at bounding box center [730, 413] width 20 height 24
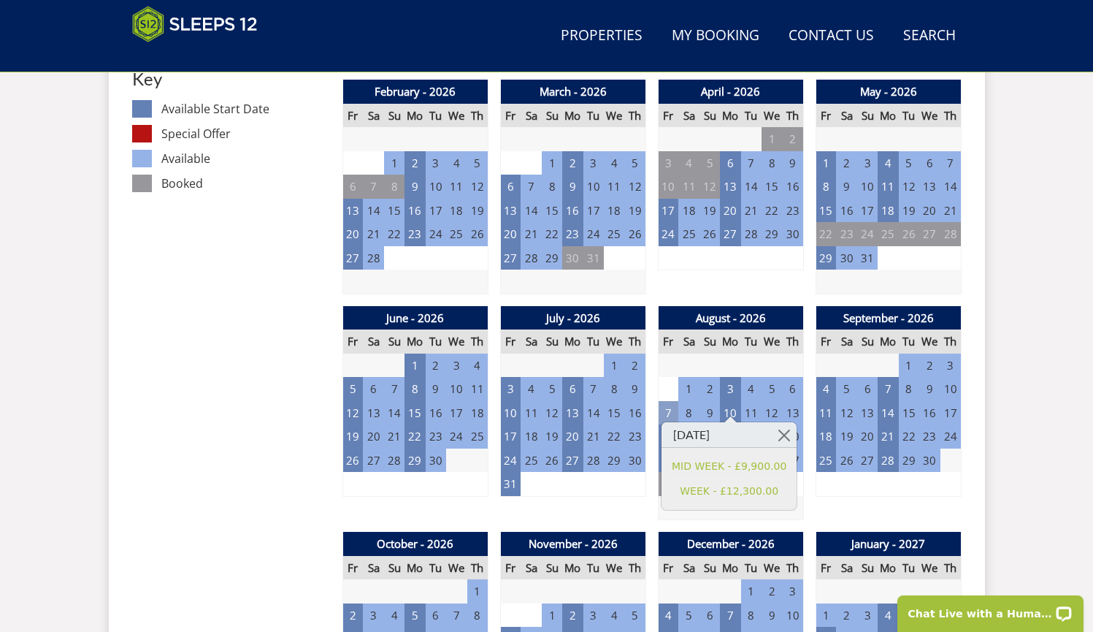
click at [676, 405] on td "7" at bounding box center [668, 413] width 20 height 24
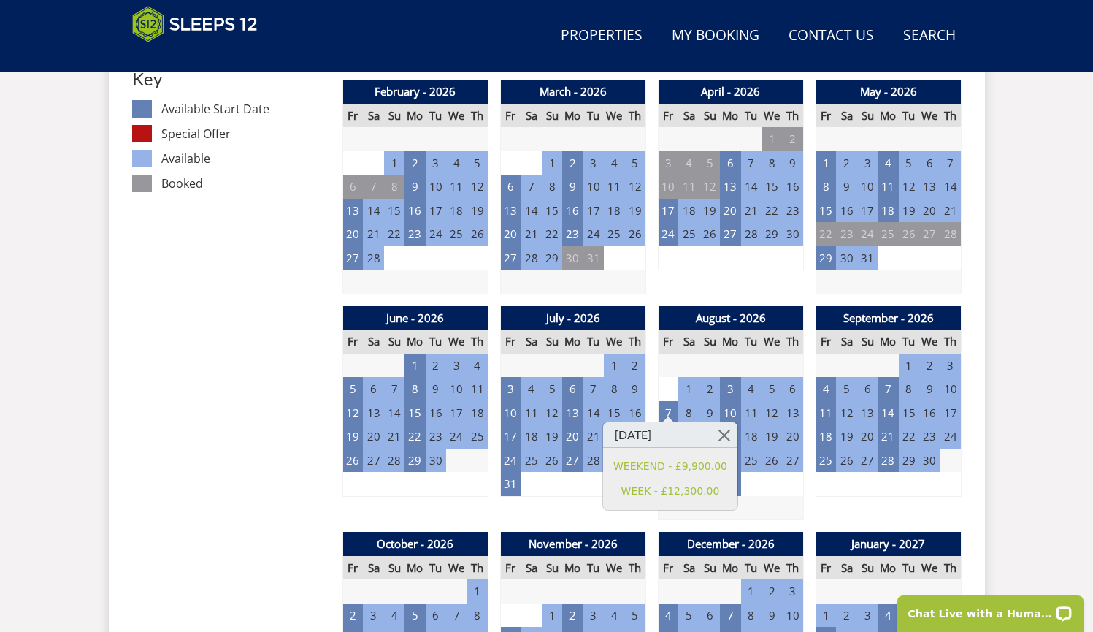
click at [779, 500] on td at bounding box center [730, 508] width 145 height 24
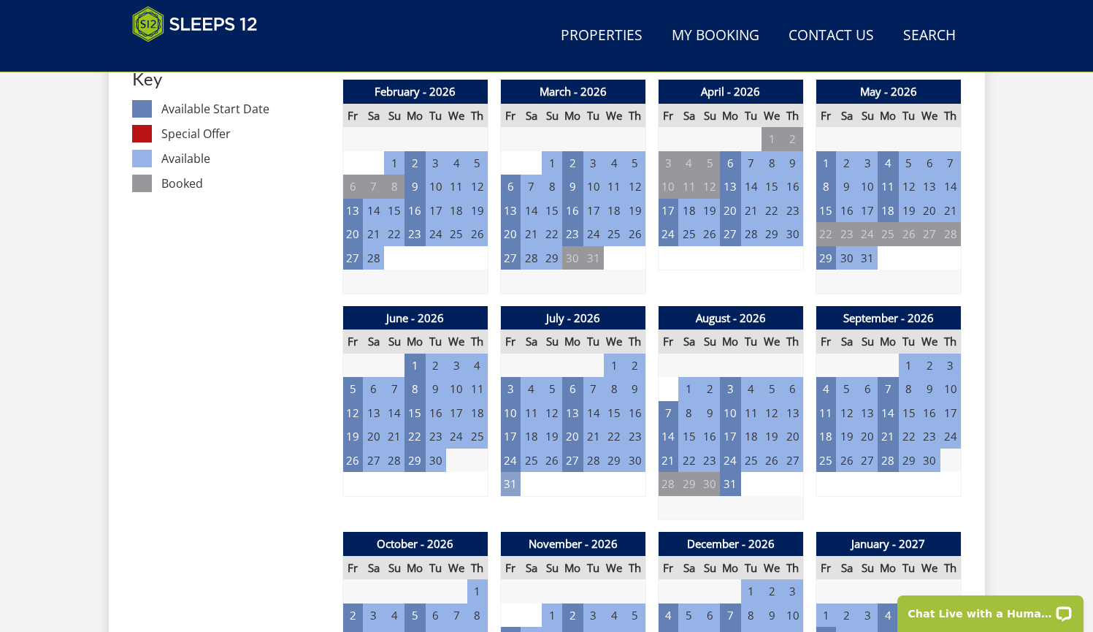
click at [516, 472] on td "31" at bounding box center [510, 484] width 20 height 24
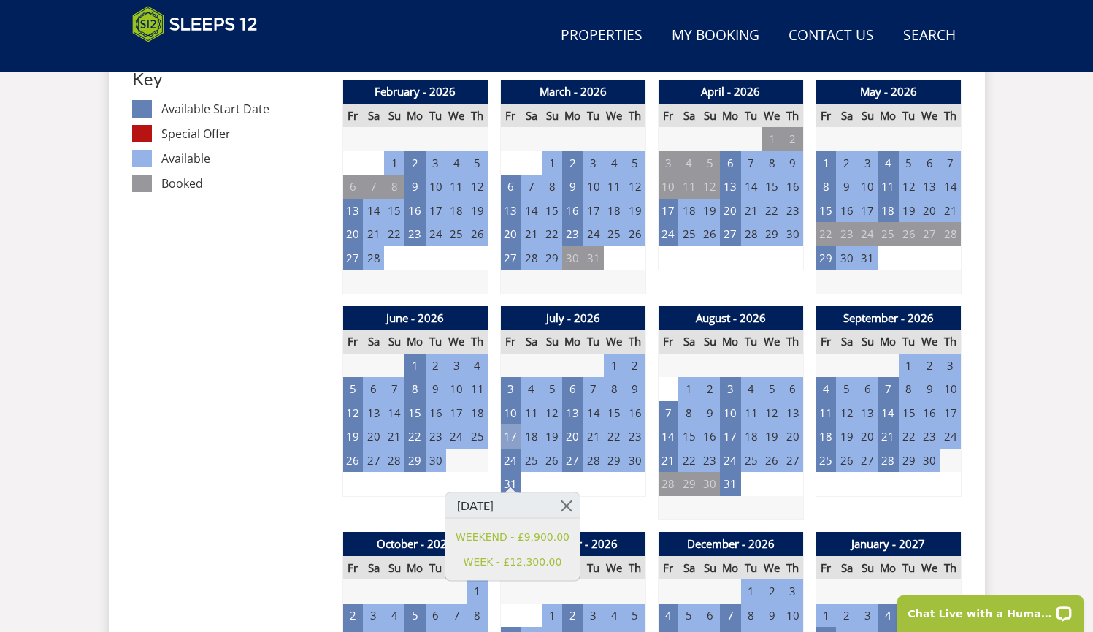
click at [516, 428] on td "17" at bounding box center [510, 436] width 20 height 24
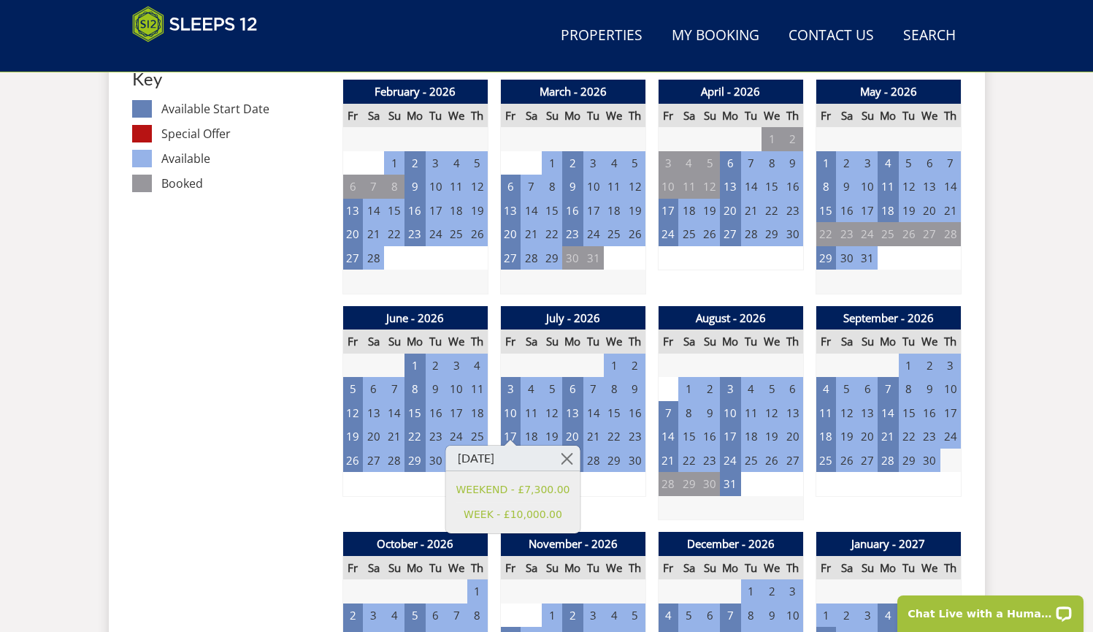
scroll to position [865, 0]
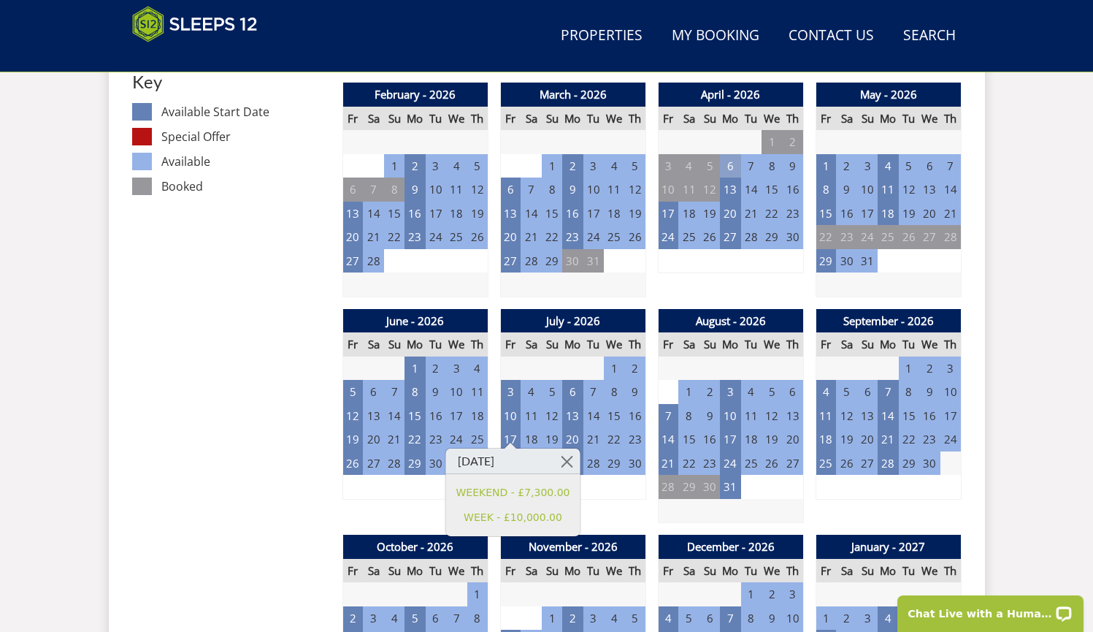
click at [737, 162] on td "6" at bounding box center [730, 166] width 20 height 24
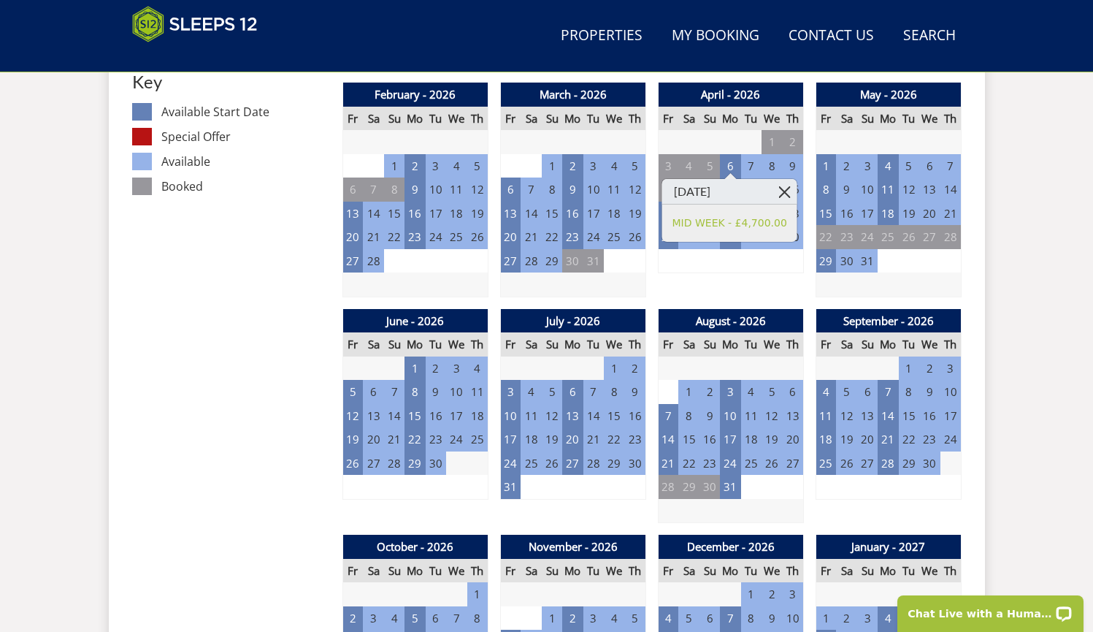
click at [780, 188] on link at bounding box center [785, 192] width 26 height 26
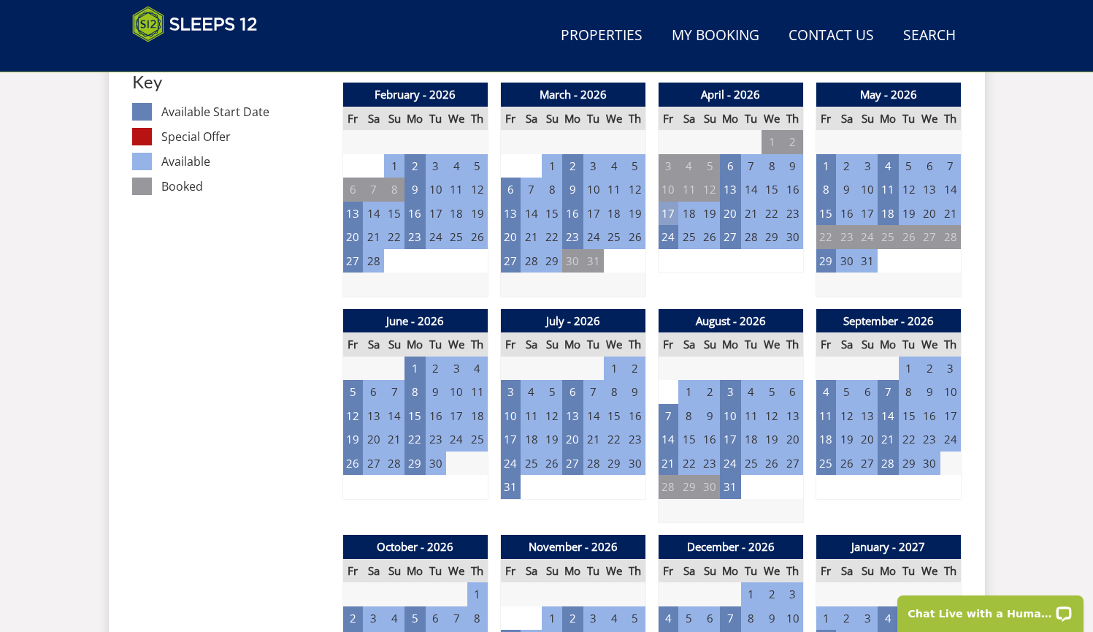
click at [669, 207] on td "17" at bounding box center [668, 214] width 20 height 24
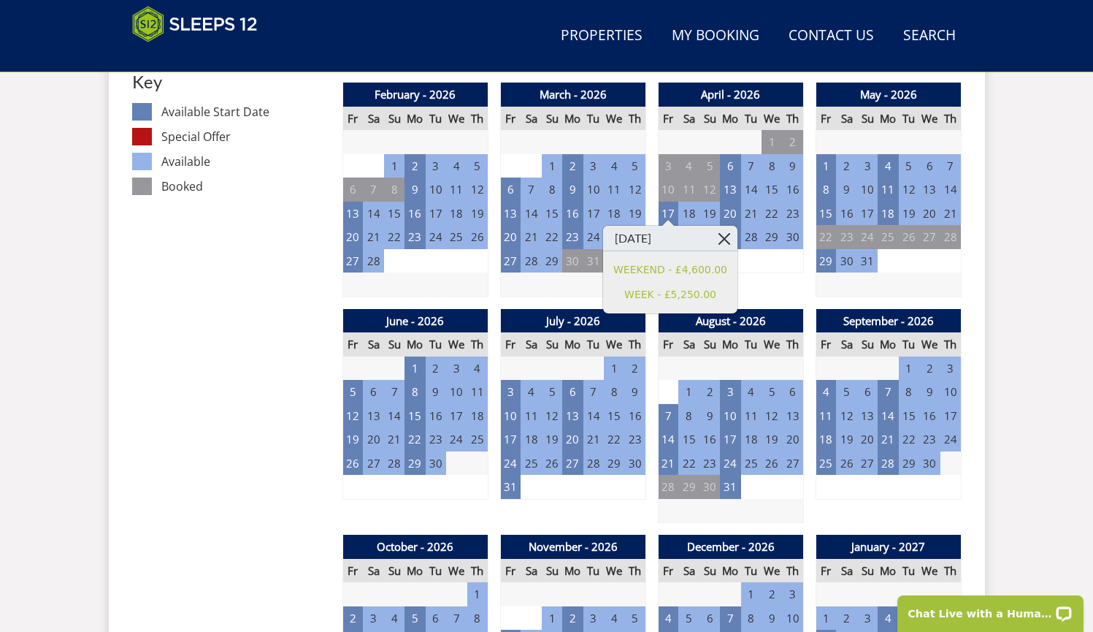
click at [724, 235] on link at bounding box center [725, 239] width 26 height 26
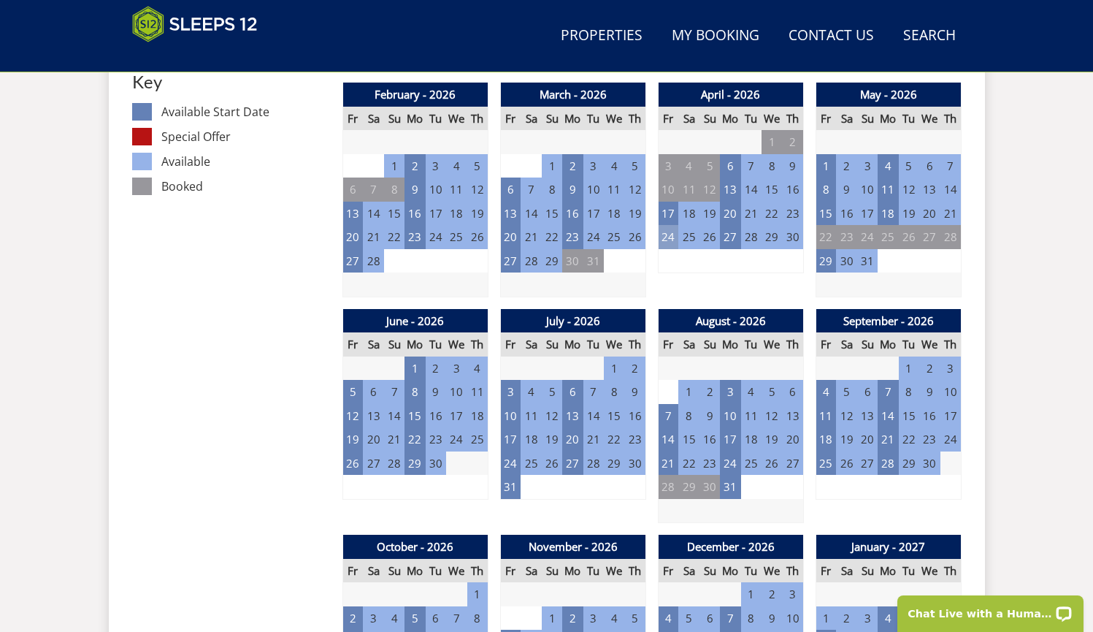
click at [672, 232] on td "24" at bounding box center [668, 237] width 20 height 24
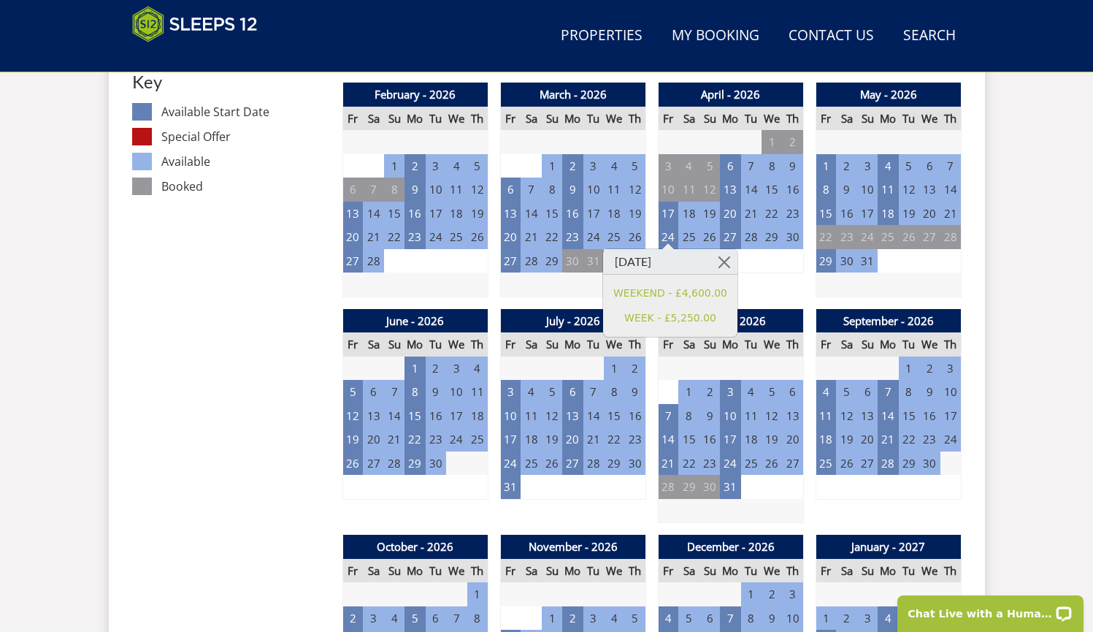
click at [838, 156] on td "2" at bounding box center [846, 166] width 20 height 24
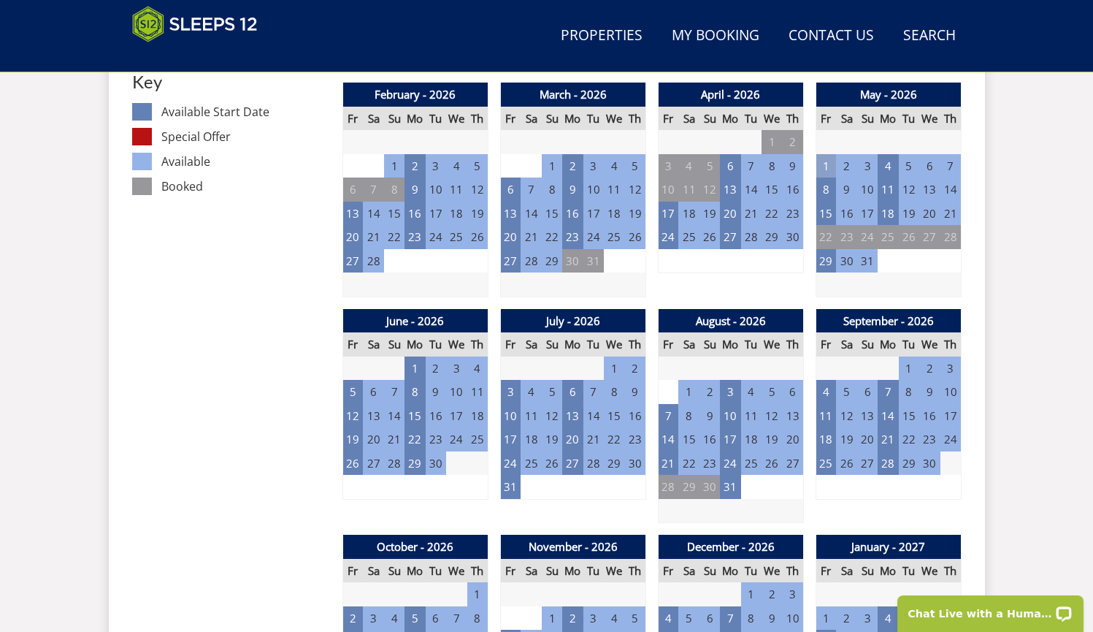
click at [829, 161] on td "1" at bounding box center [826, 166] width 20 height 24
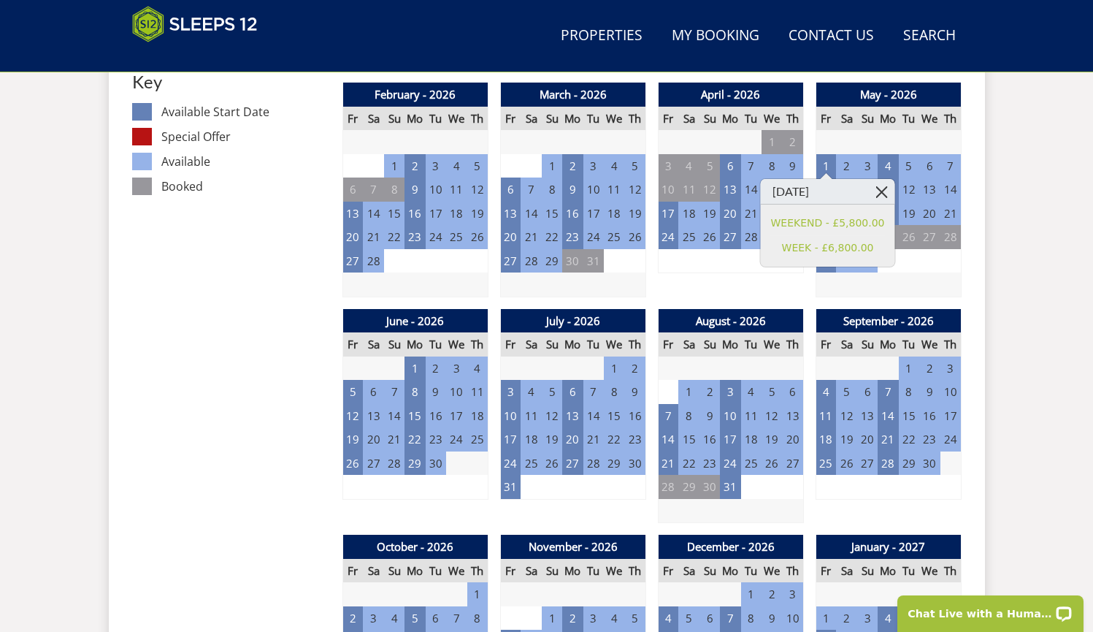
click at [871, 192] on link at bounding box center [882, 192] width 26 height 26
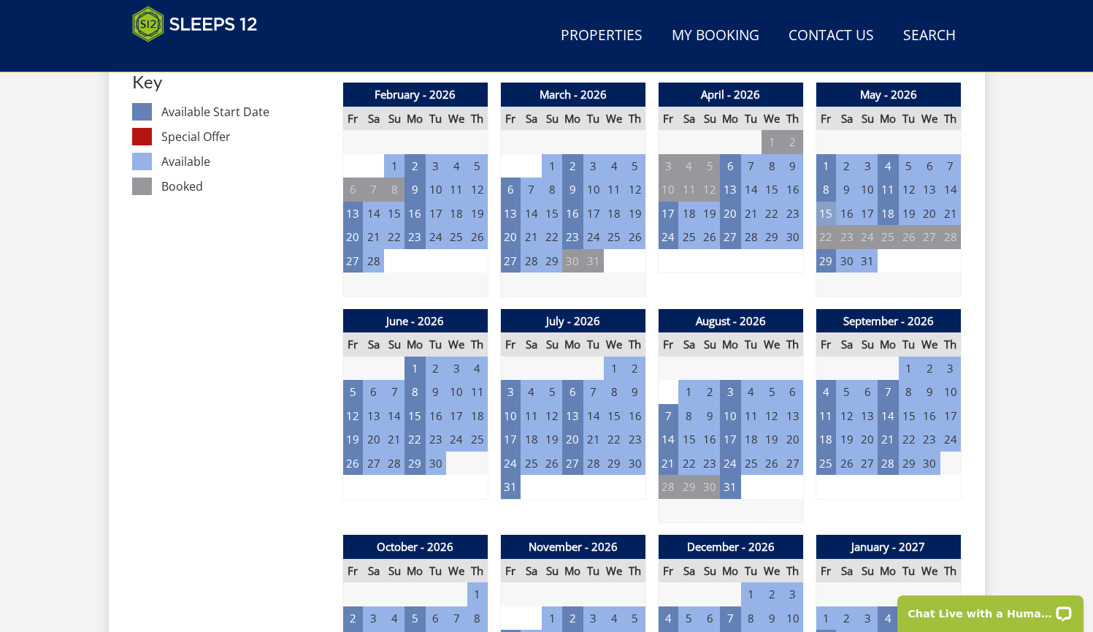
click at [828, 213] on td "15" at bounding box center [826, 214] width 20 height 24
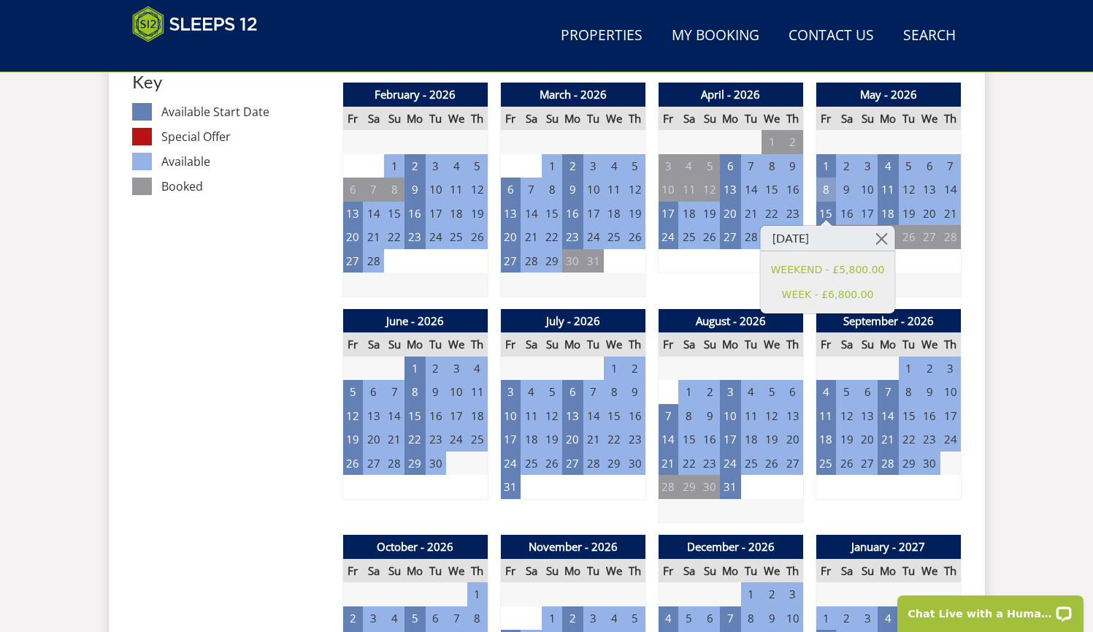
click at [827, 188] on td "8" at bounding box center [826, 189] width 20 height 24
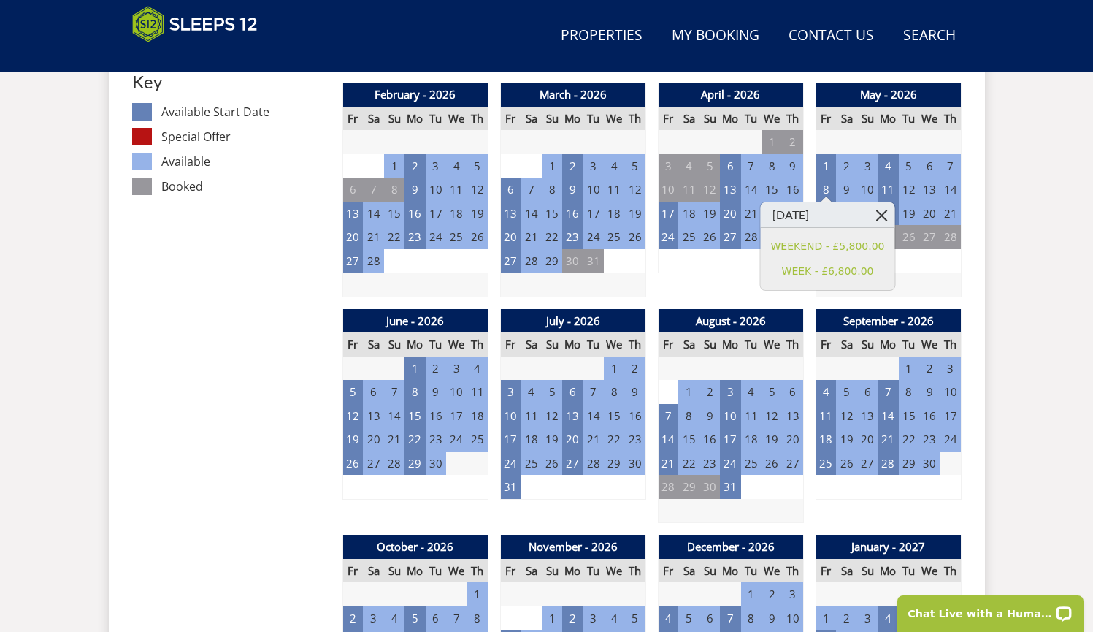
click at [883, 218] on link at bounding box center [882, 215] width 26 height 26
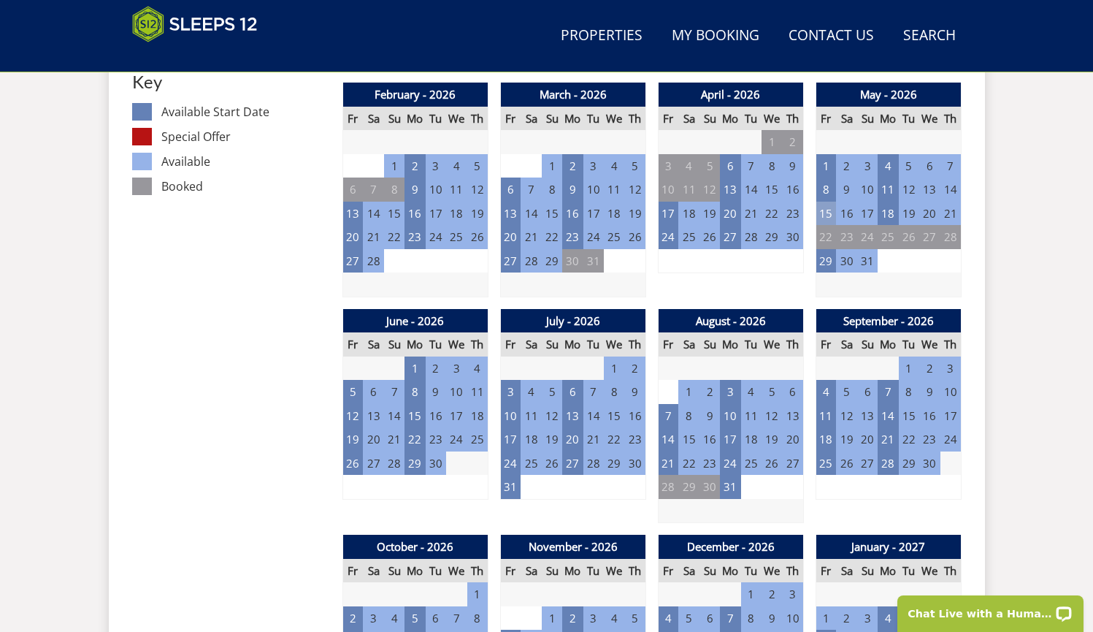
click at [830, 208] on td "15" at bounding box center [826, 214] width 20 height 24
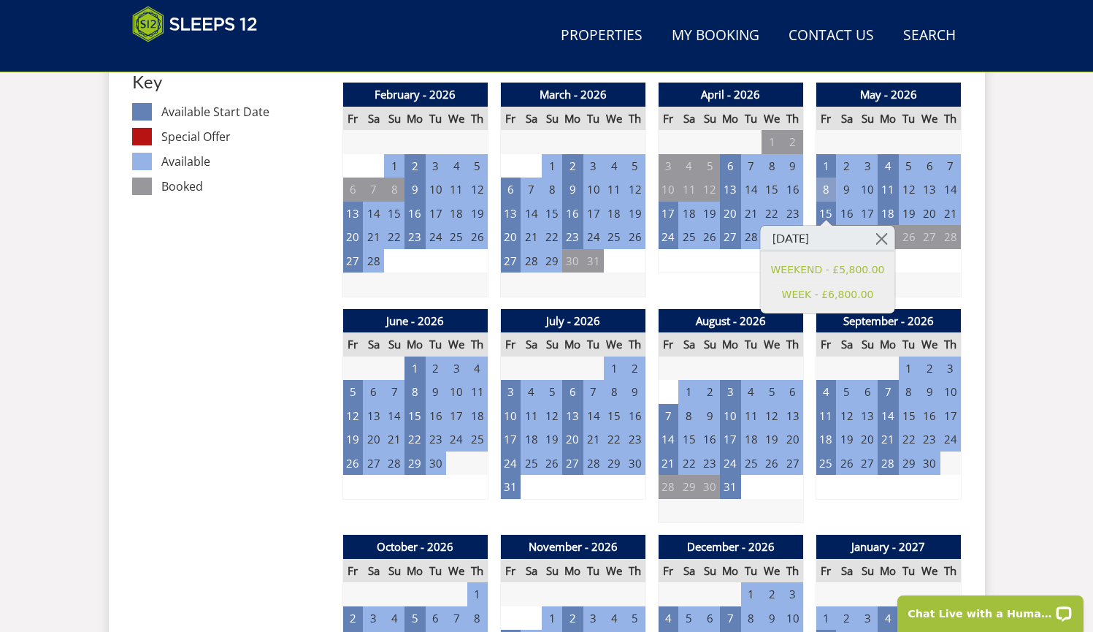
click at [831, 191] on td "8" at bounding box center [826, 189] width 20 height 24
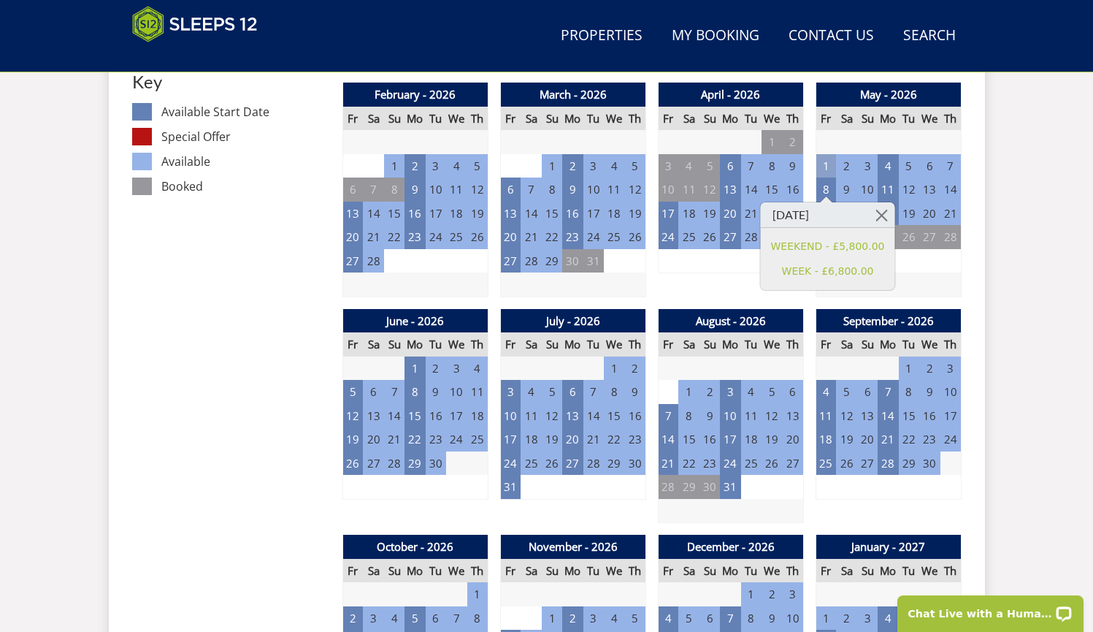
click at [828, 168] on td "1" at bounding box center [826, 166] width 20 height 24
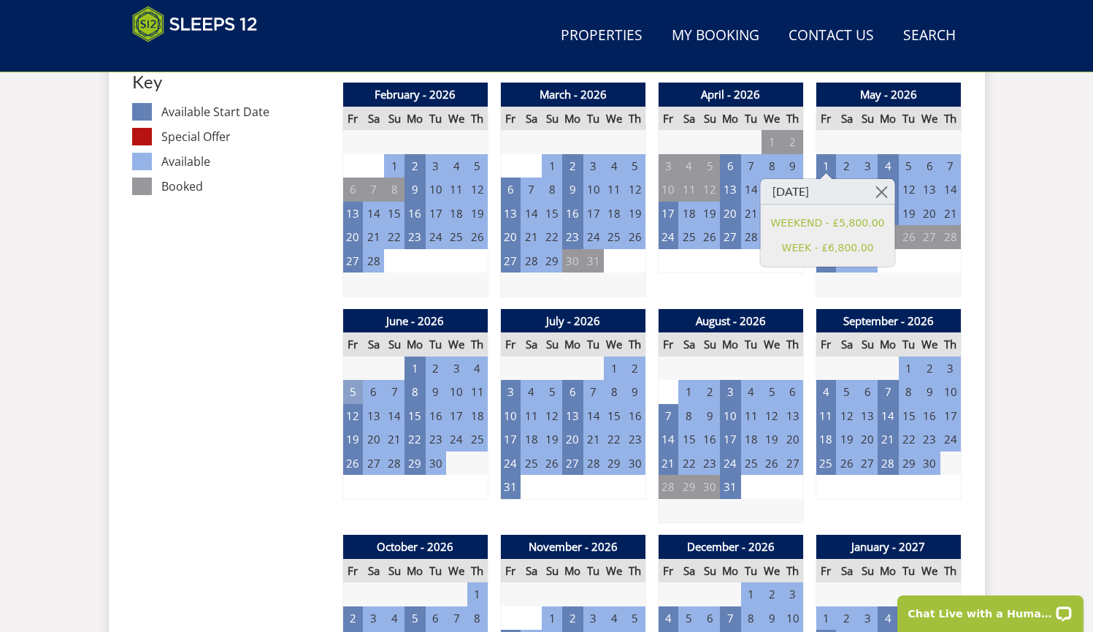
click at [358, 383] on td "5" at bounding box center [353, 392] width 20 height 24
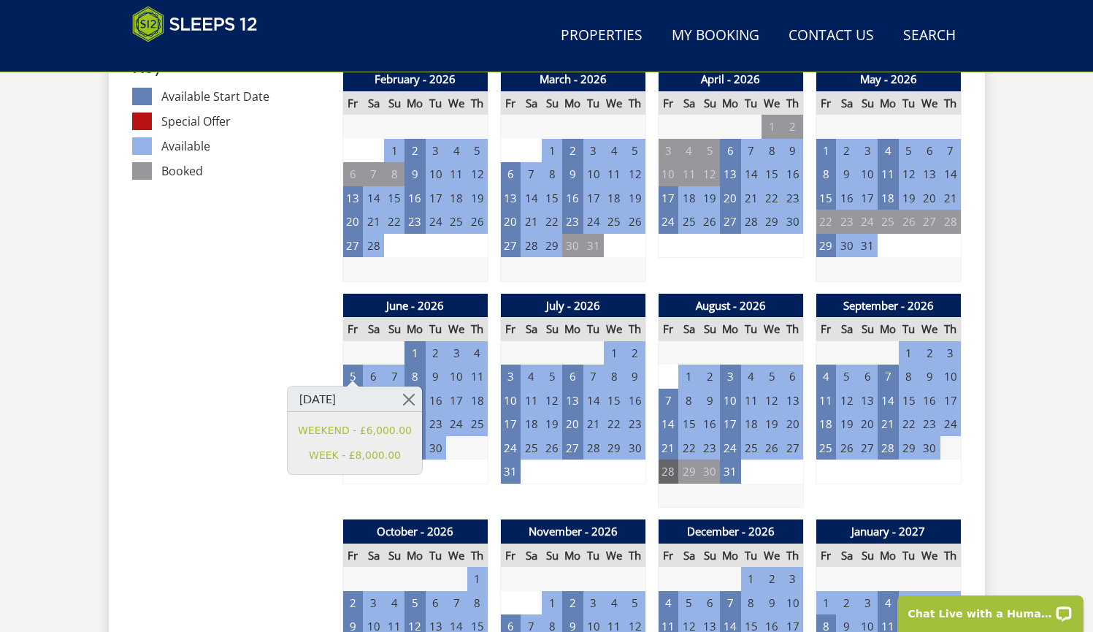
scroll to position [922, 0]
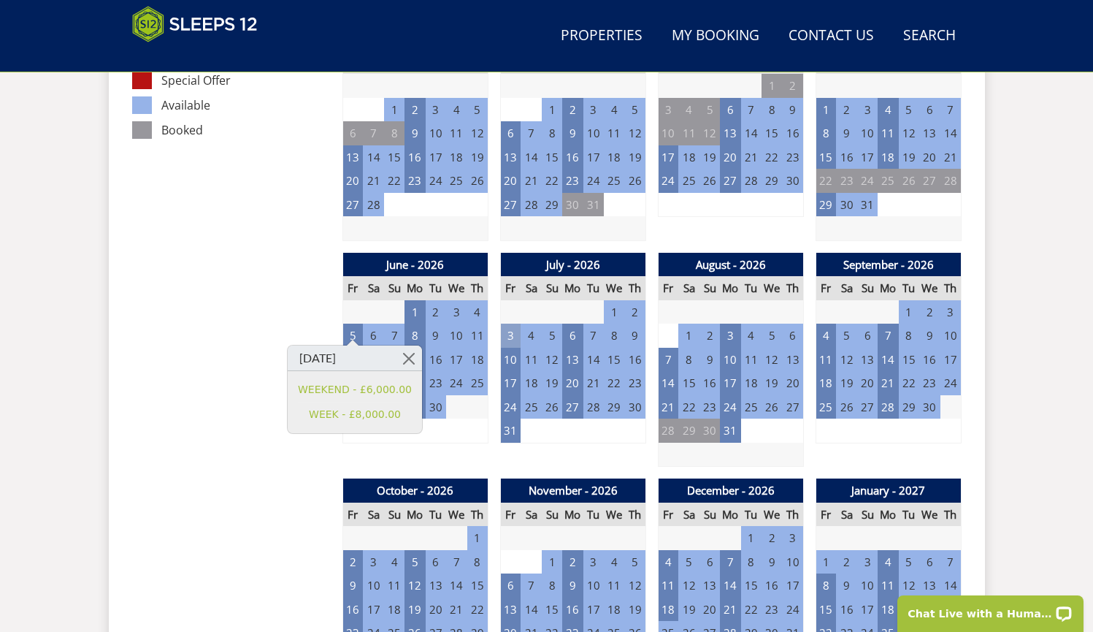
click at [509, 326] on td "3" at bounding box center [510, 336] width 20 height 24
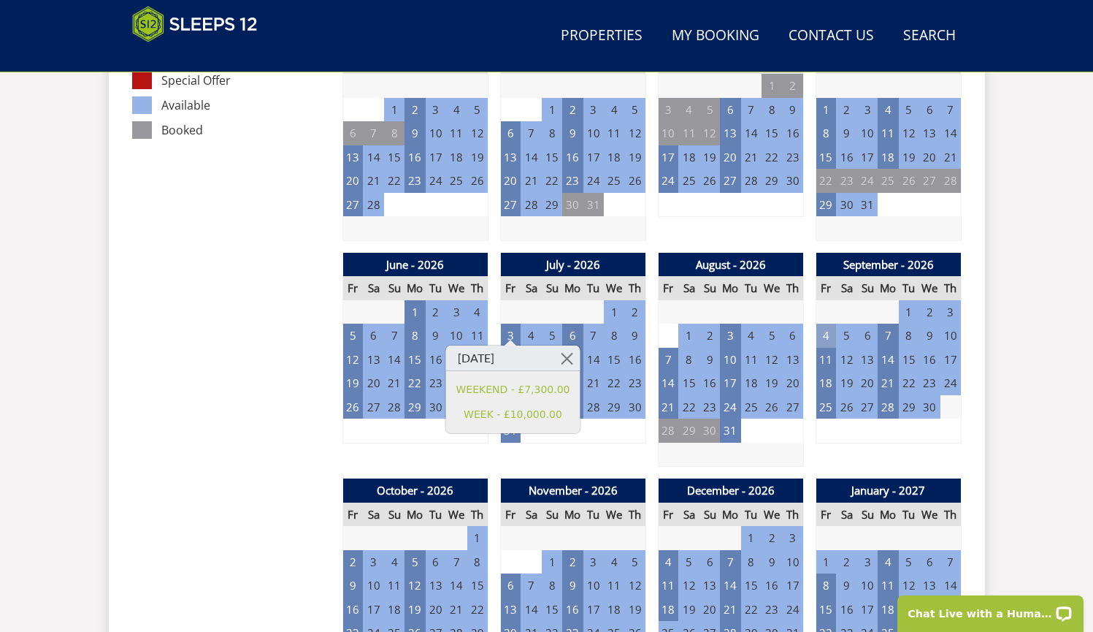
click at [829, 326] on td "4" at bounding box center [826, 336] width 20 height 24
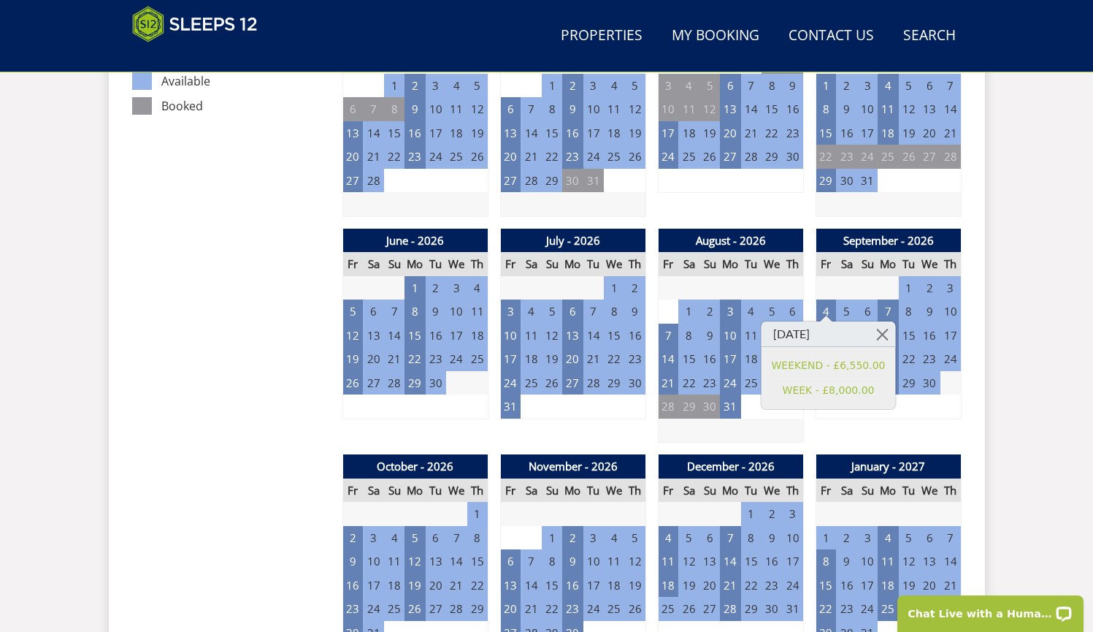
scroll to position [991, 0]
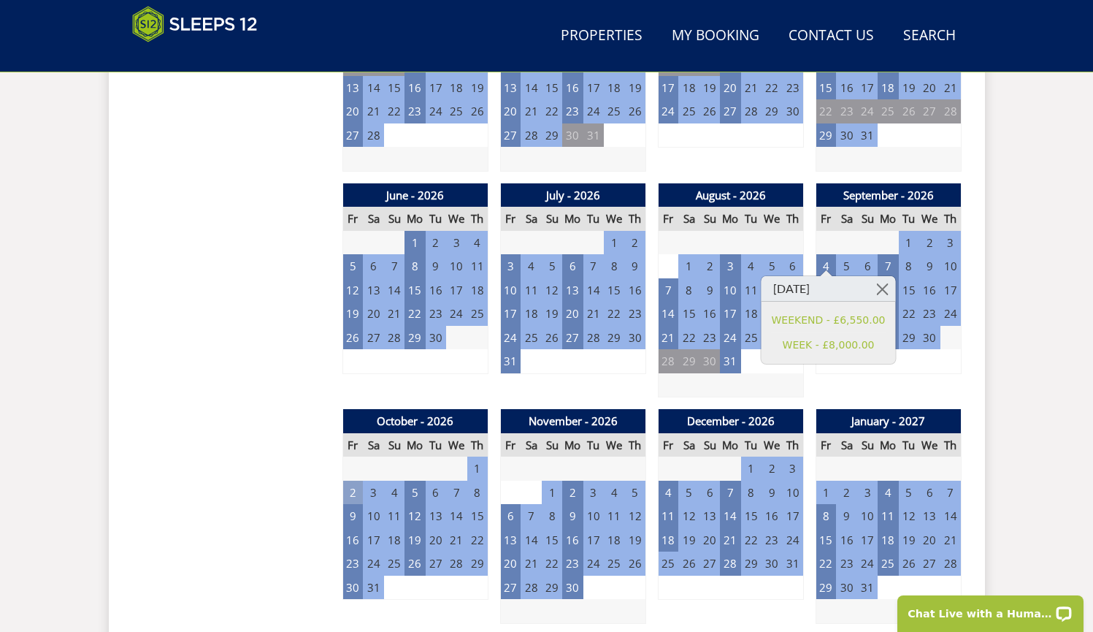
click at [353, 481] on td "2" at bounding box center [353, 493] width 20 height 24
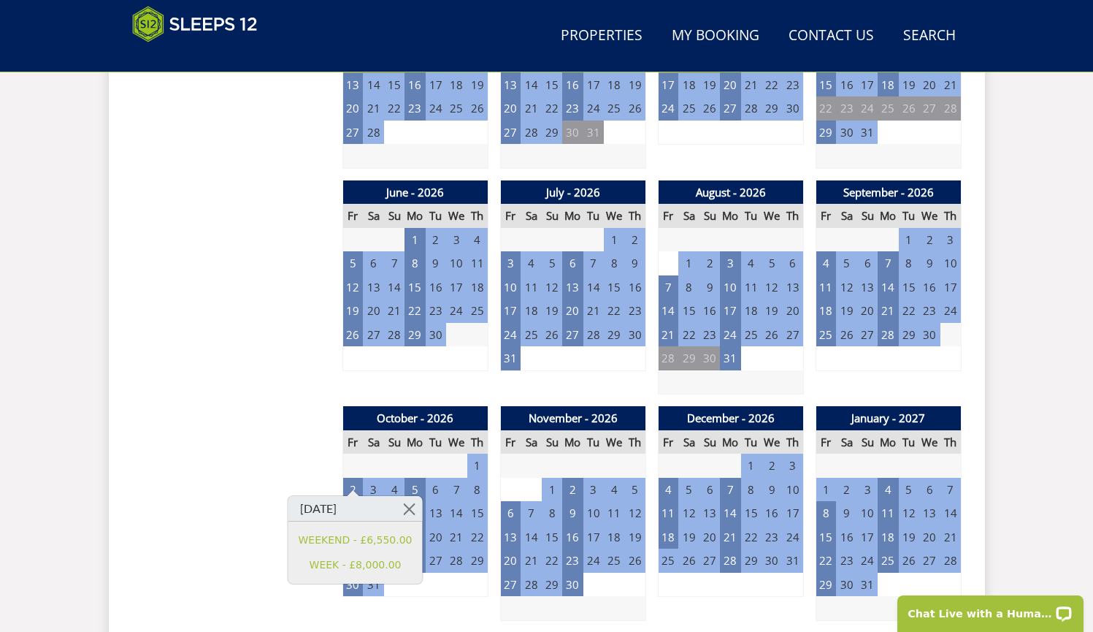
scroll to position [997, 0]
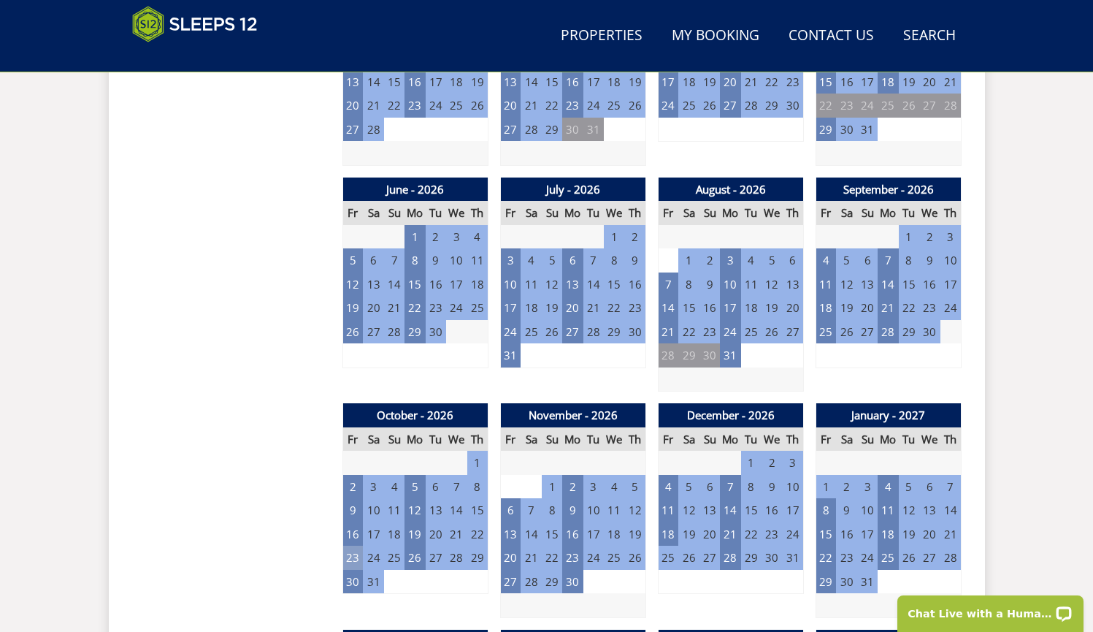
click at [348, 556] on td "23" at bounding box center [353, 558] width 20 height 24
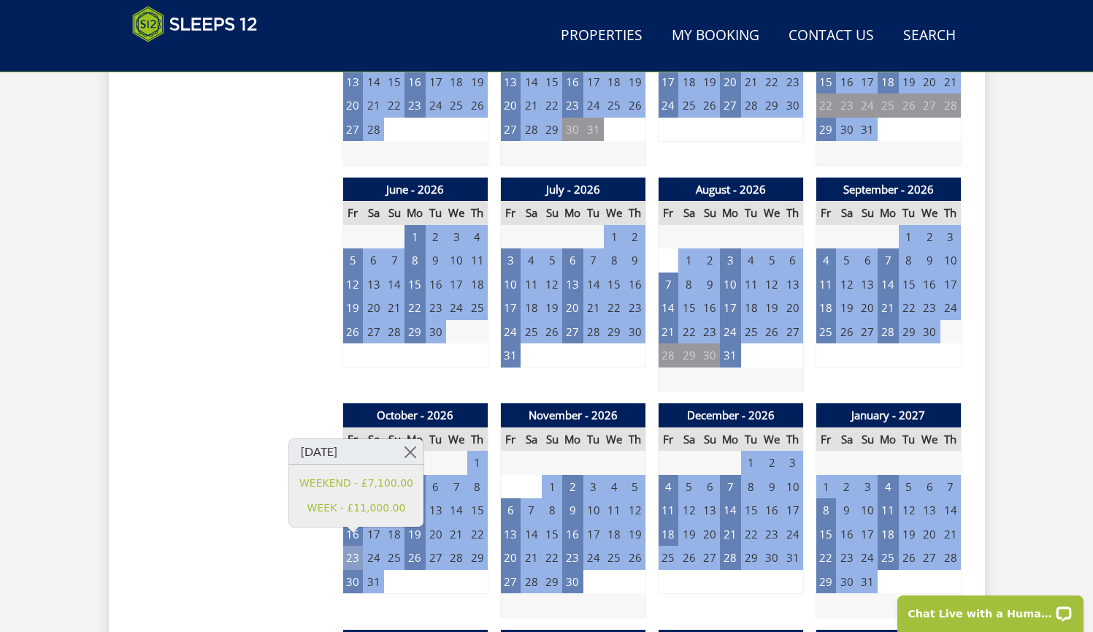
click at [349, 546] on td "23" at bounding box center [353, 558] width 20 height 24
click at [413, 452] on link at bounding box center [411, 452] width 26 height 26
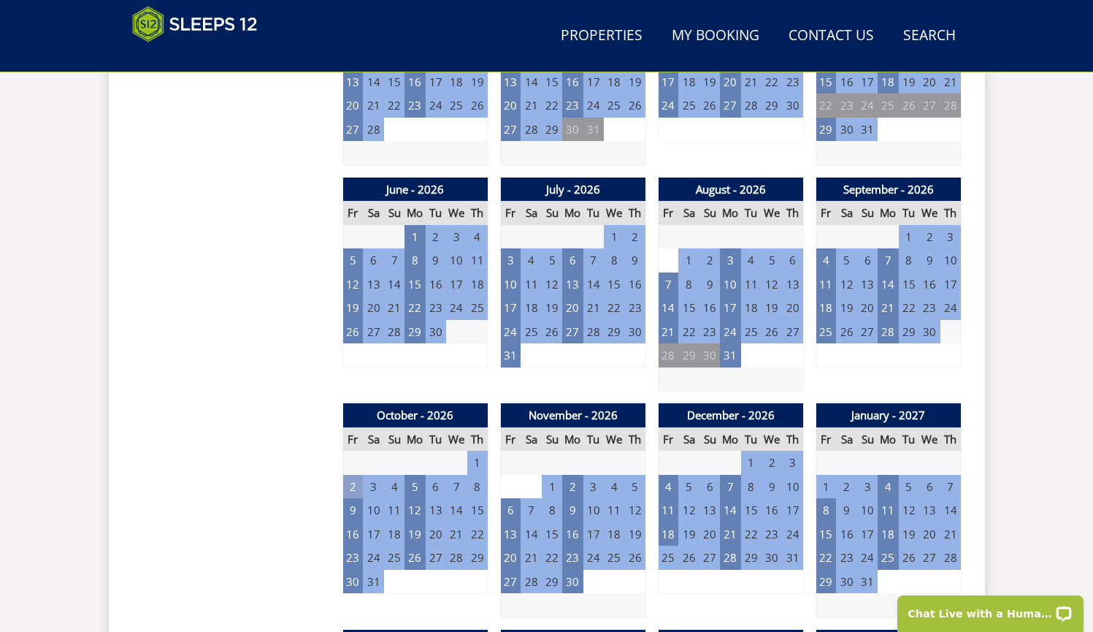
click at [357, 480] on td "2" at bounding box center [353, 487] width 20 height 24
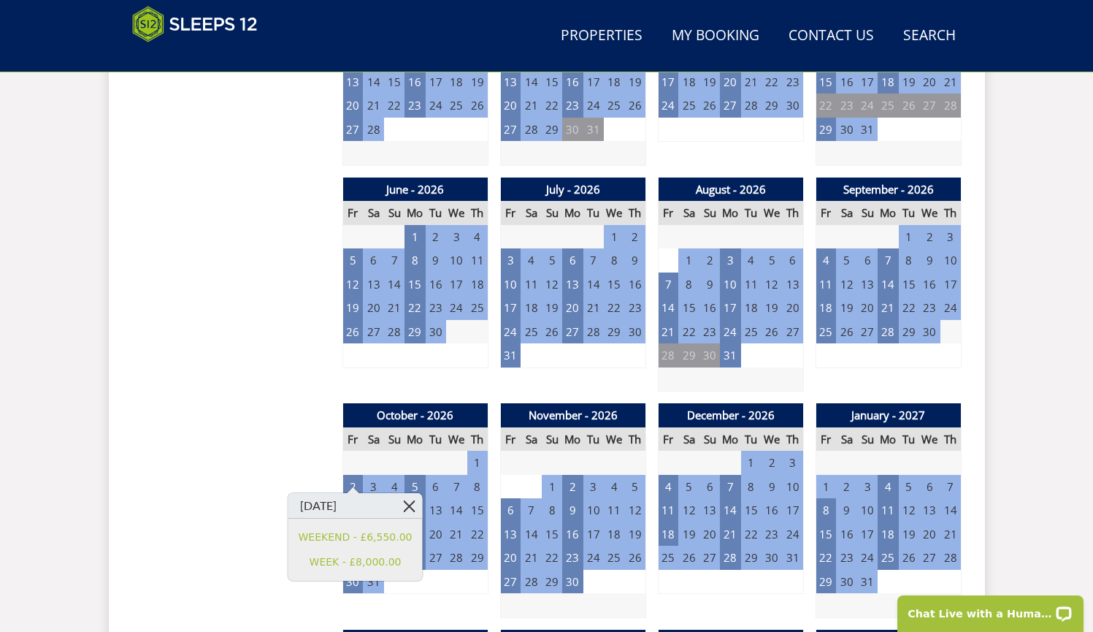
click at [411, 510] on link at bounding box center [410, 506] width 26 height 26
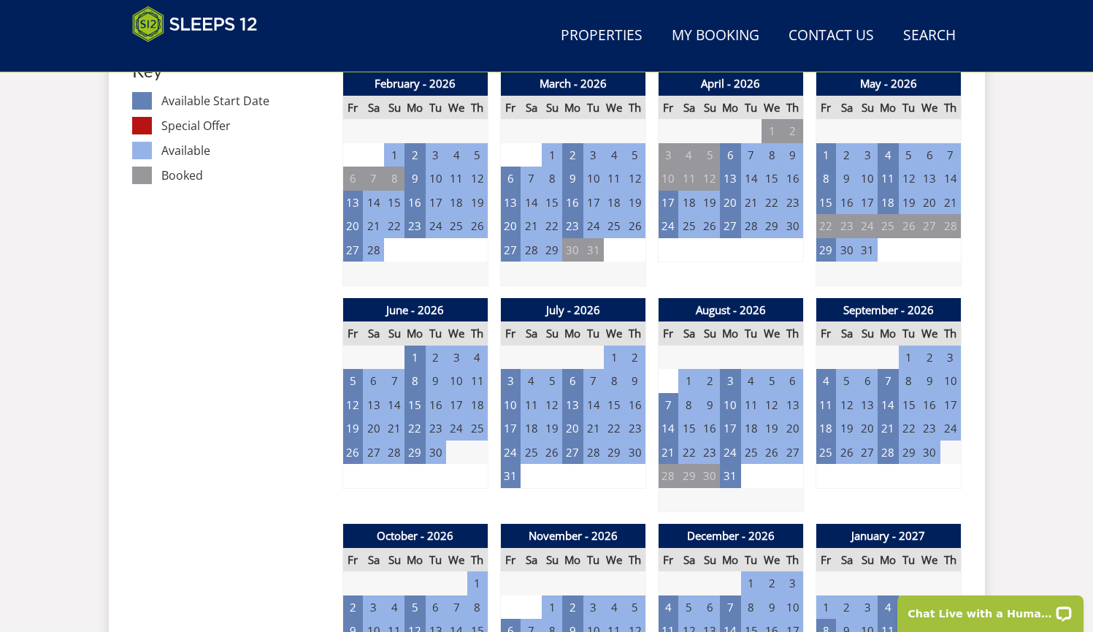
scroll to position [1154, 0]
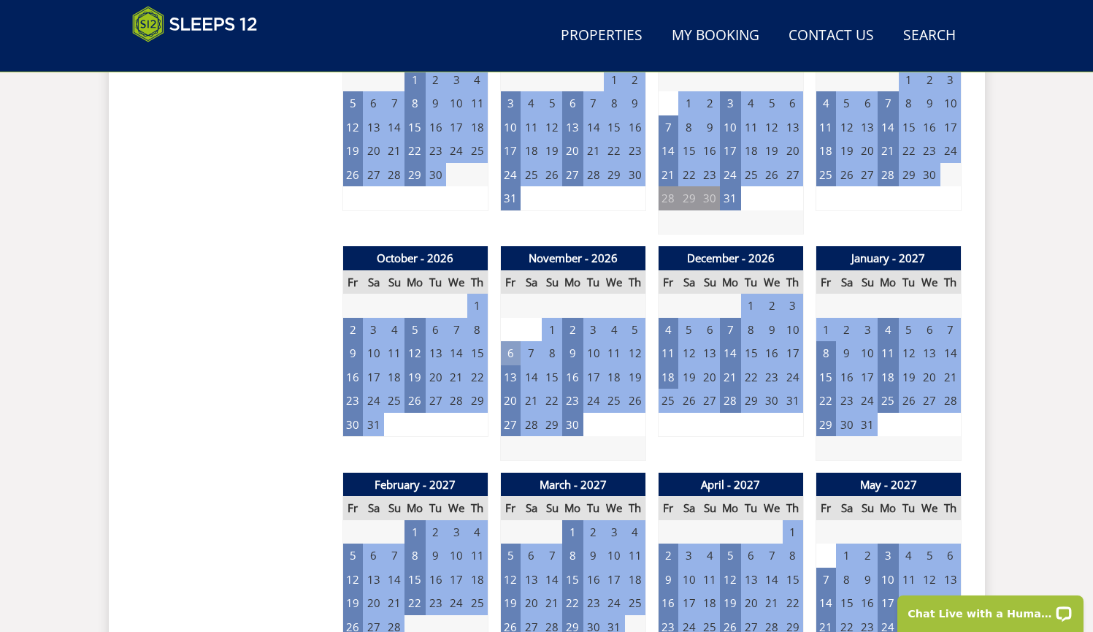
click at [521, 346] on td "6" at bounding box center [510, 353] width 20 height 24
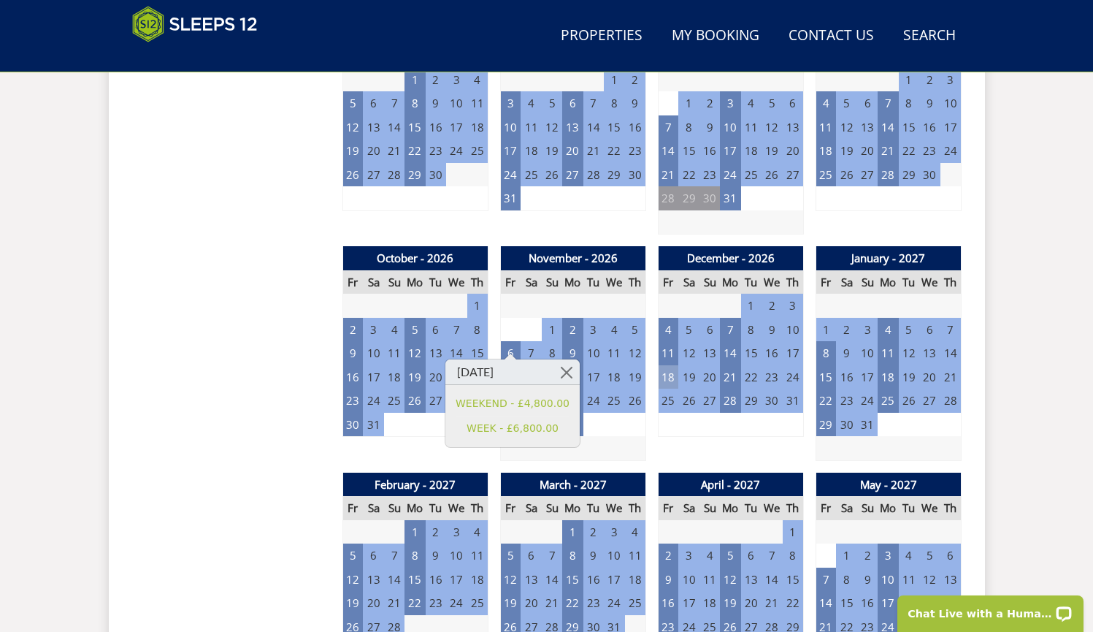
click at [668, 368] on td "18" at bounding box center [668, 377] width 20 height 24
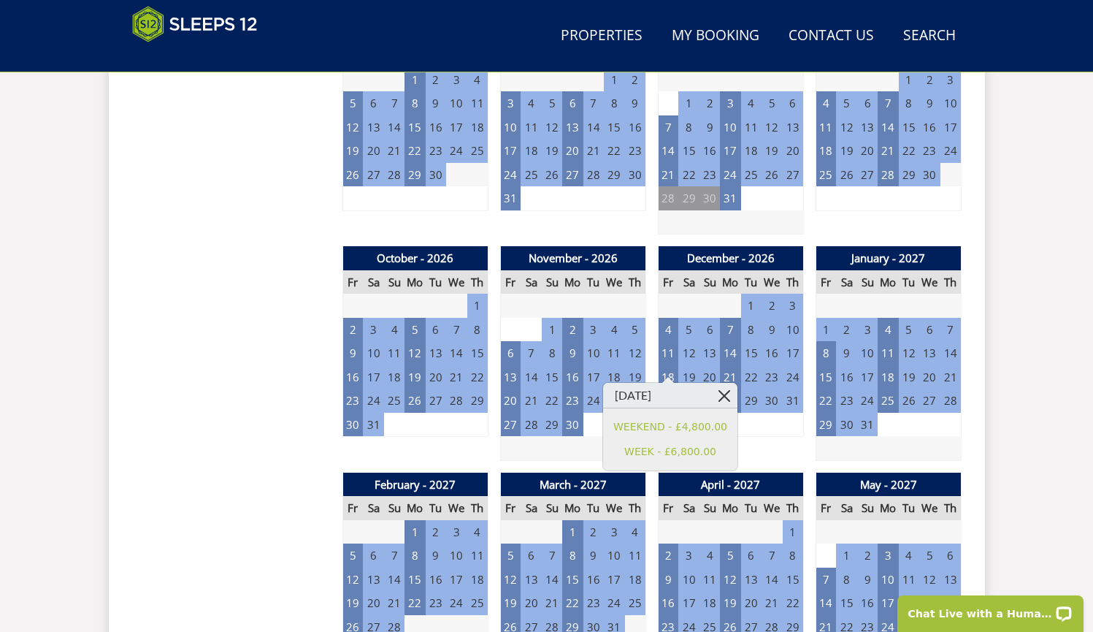
click at [727, 391] on link at bounding box center [725, 396] width 26 height 26
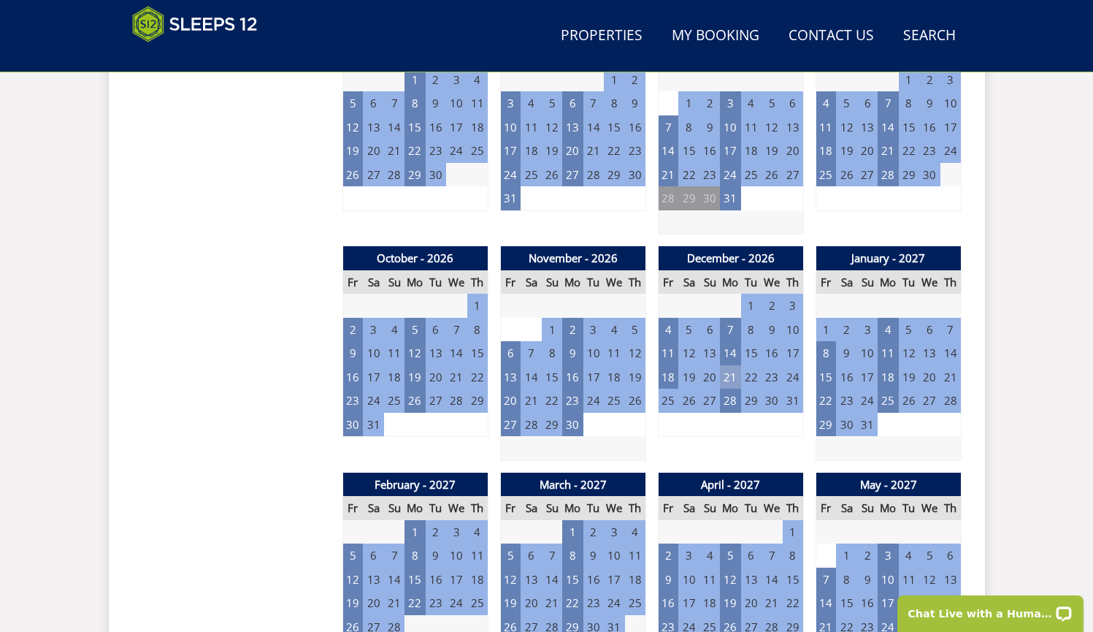
click at [735, 365] on td "21" at bounding box center [730, 377] width 20 height 24
click at [793, 398] on link at bounding box center [781, 396] width 26 height 26
click at [735, 391] on td "28" at bounding box center [730, 401] width 20 height 24
